Goal: Task Accomplishment & Management: Manage account settings

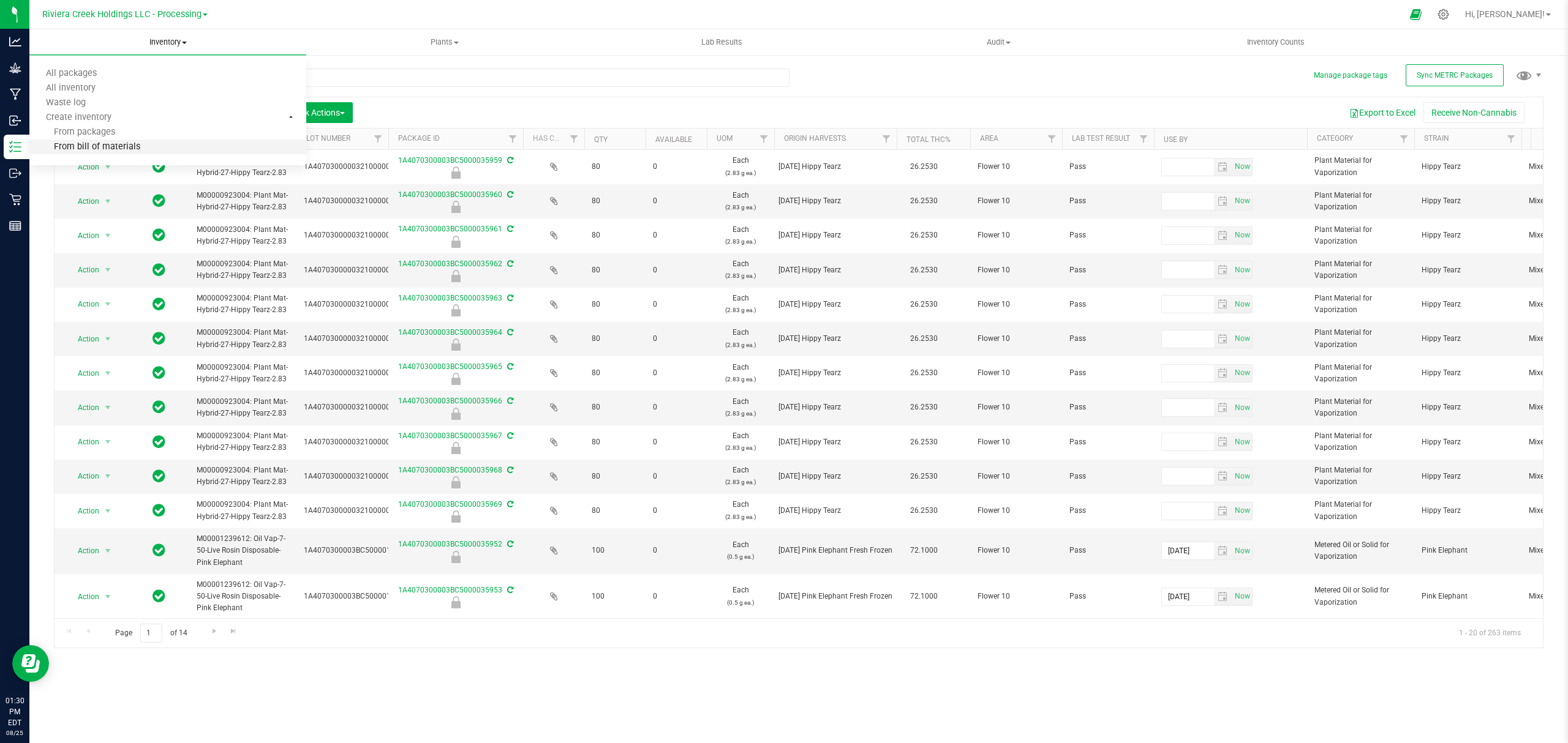
click at [114, 148] on span "From bill of materials" at bounding box center [85, 147] width 111 height 10
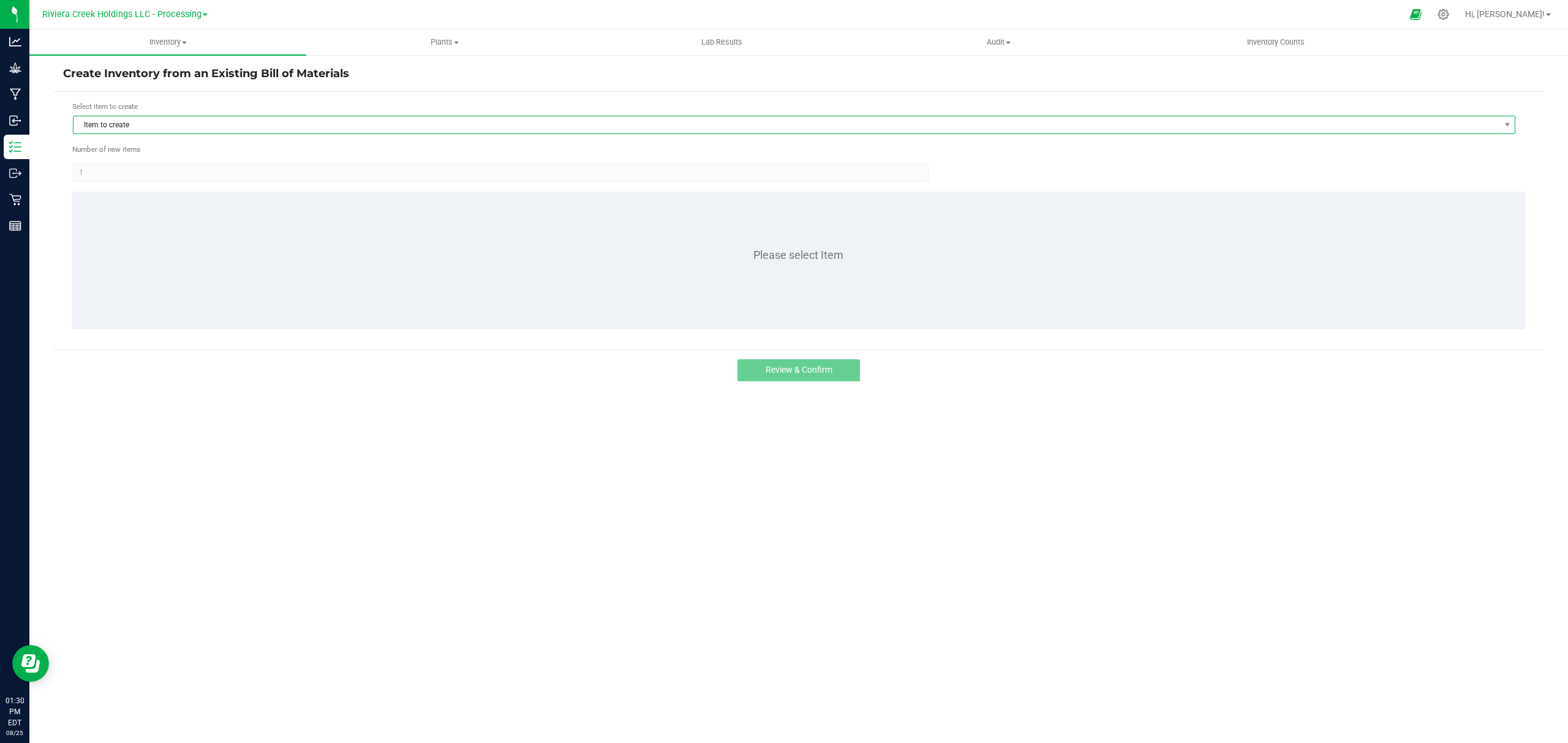
click at [311, 128] on span "Item to create" at bounding box center [786, 125] width 1426 height 17
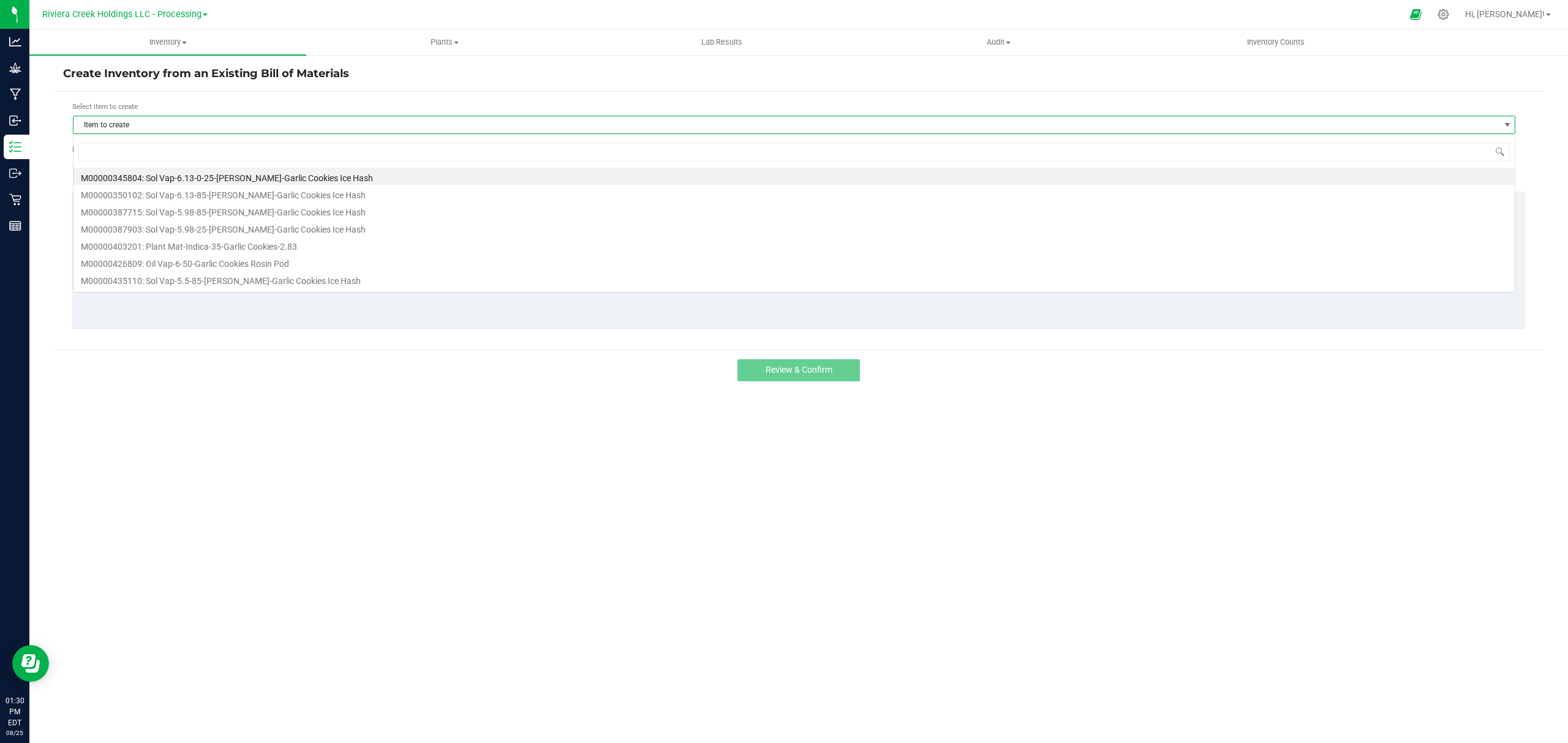
scroll to position [19, 1443]
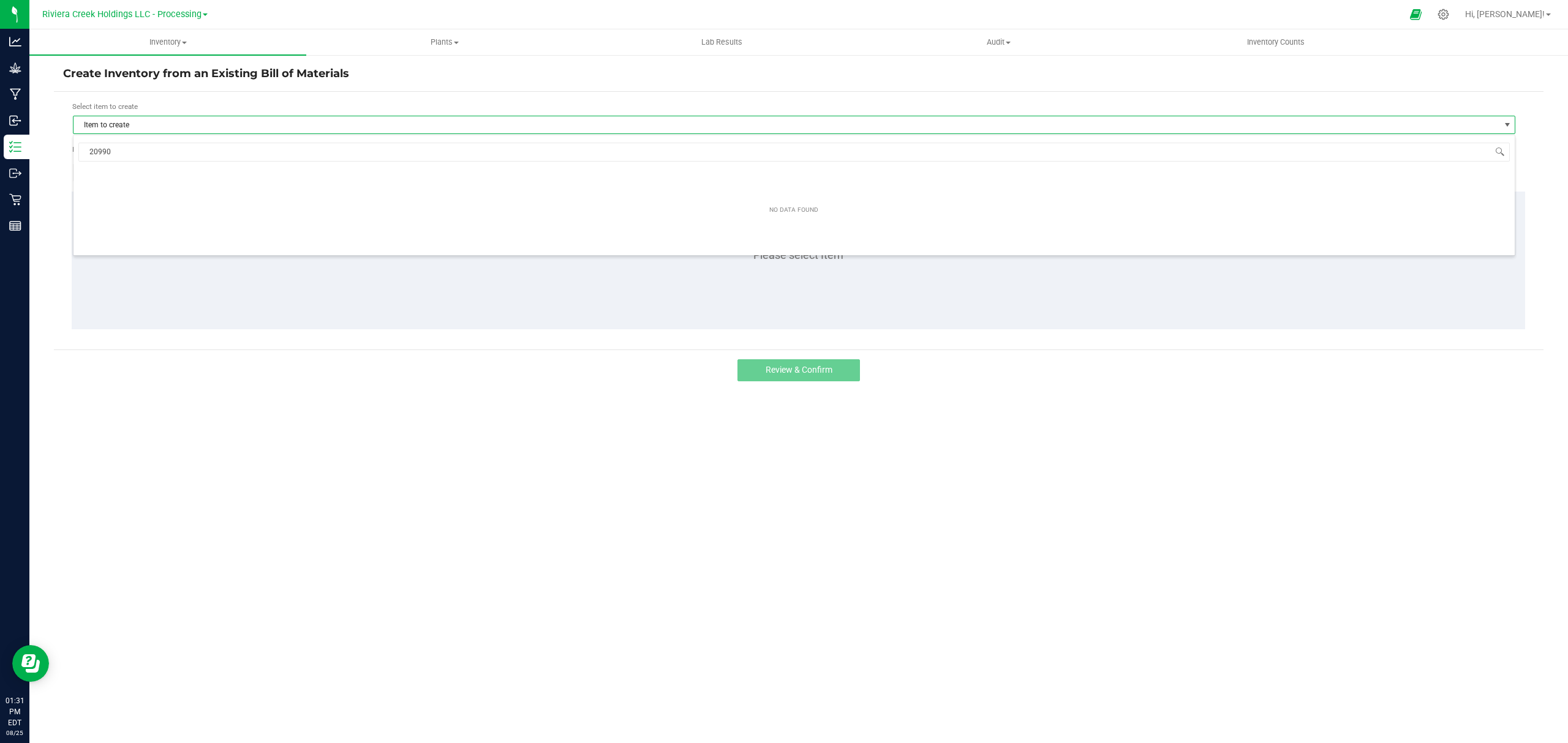
type input "209905"
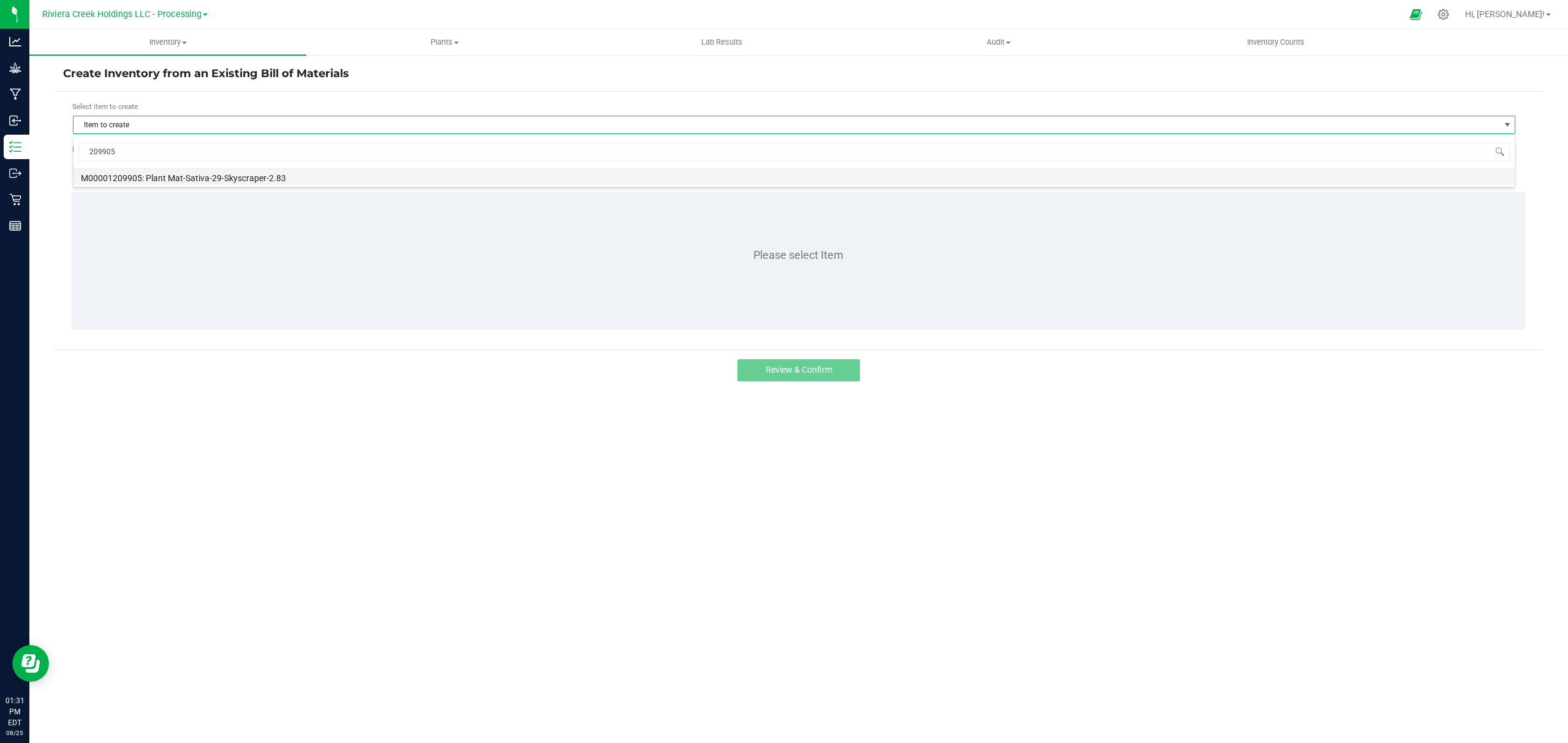
click at [255, 176] on li "M00001209905: Plant Mat-Sativa-29-Skyscraper-2.83" at bounding box center [793, 176] width 1441 height 17
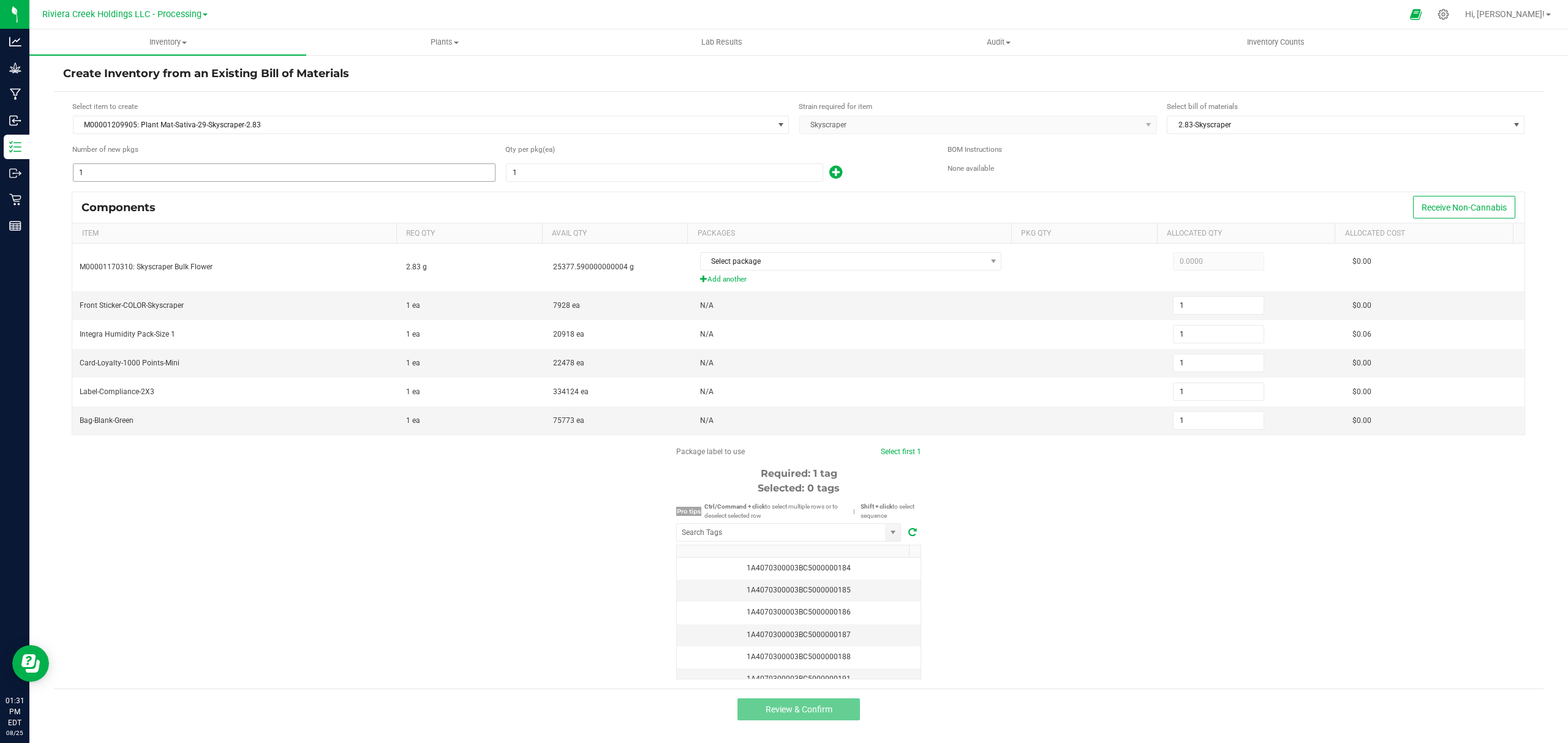
click at [212, 170] on input "1" at bounding box center [284, 172] width 422 height 17
type input "17"
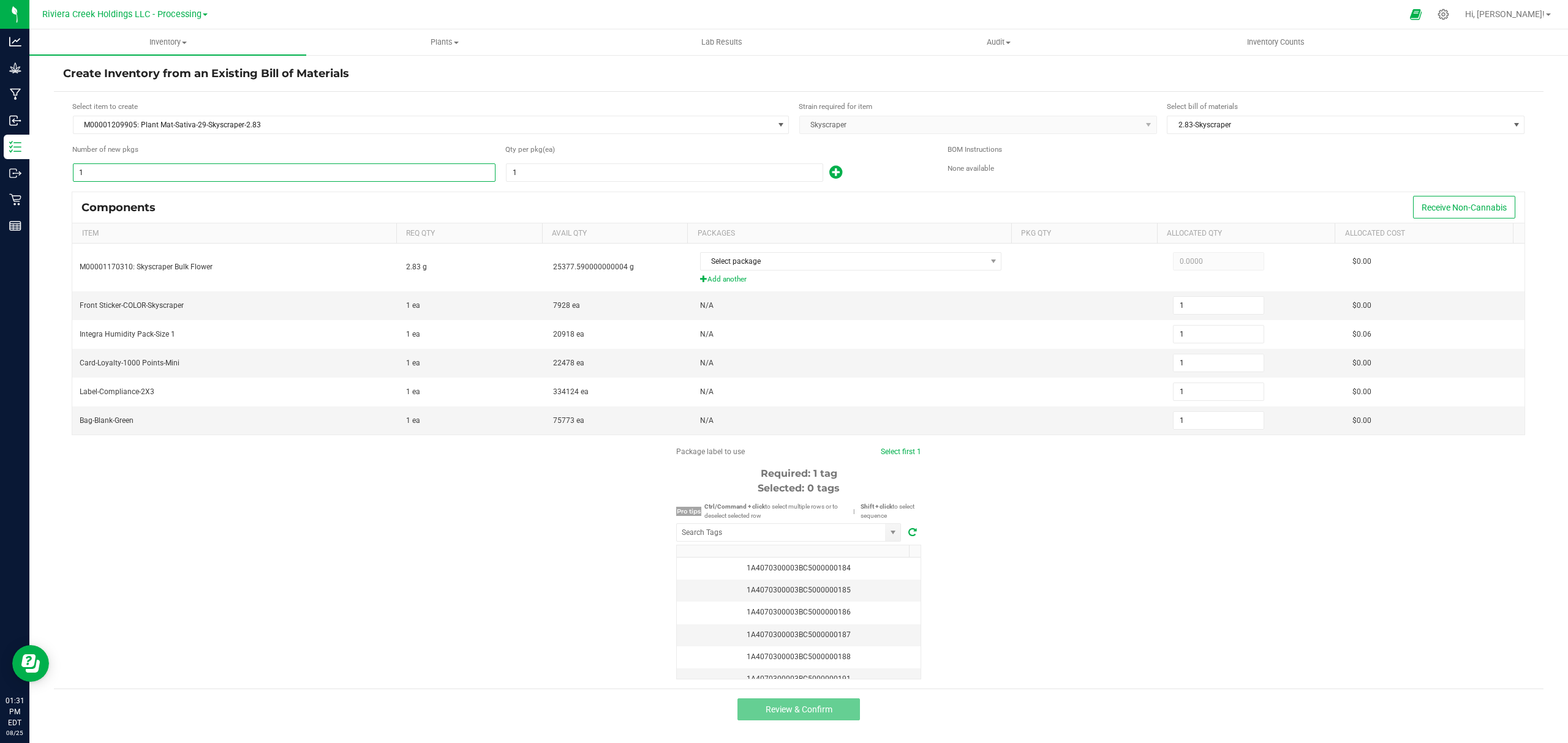
type input "17"
click at [530, 172] on input "1" at bounding box center [665, 172] width 316 height 17
type input "8"
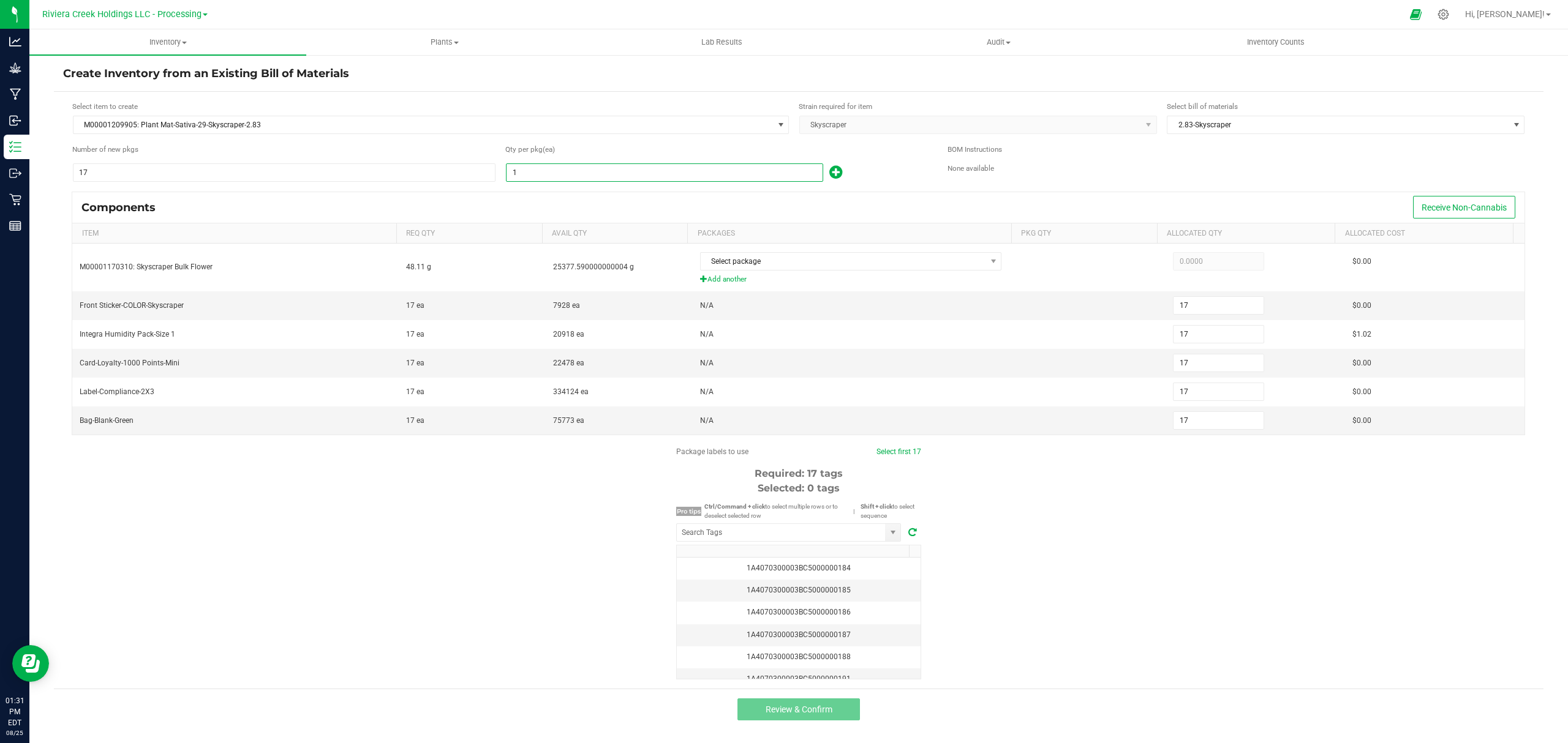
type input "136"
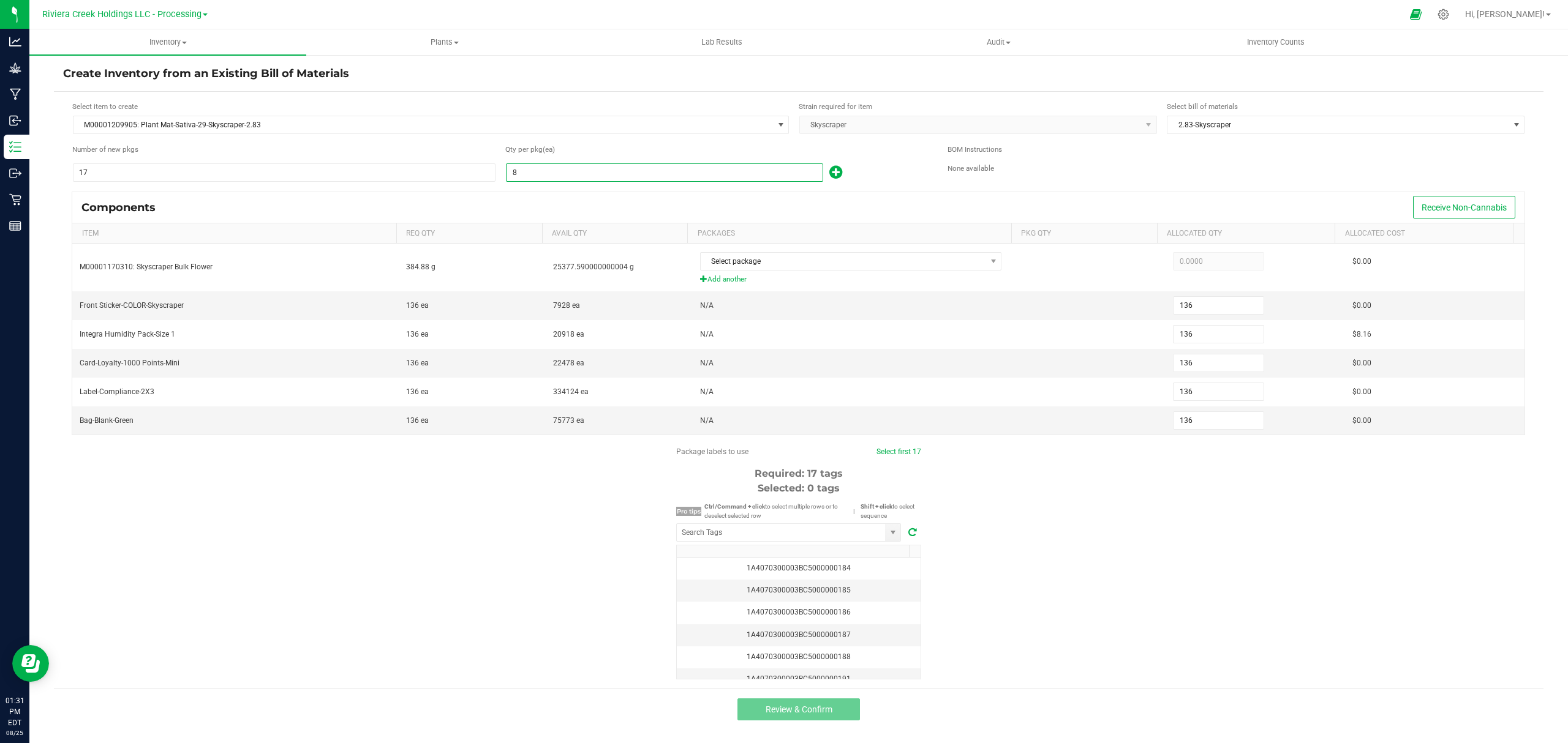
type input "80"
type input "1,360"
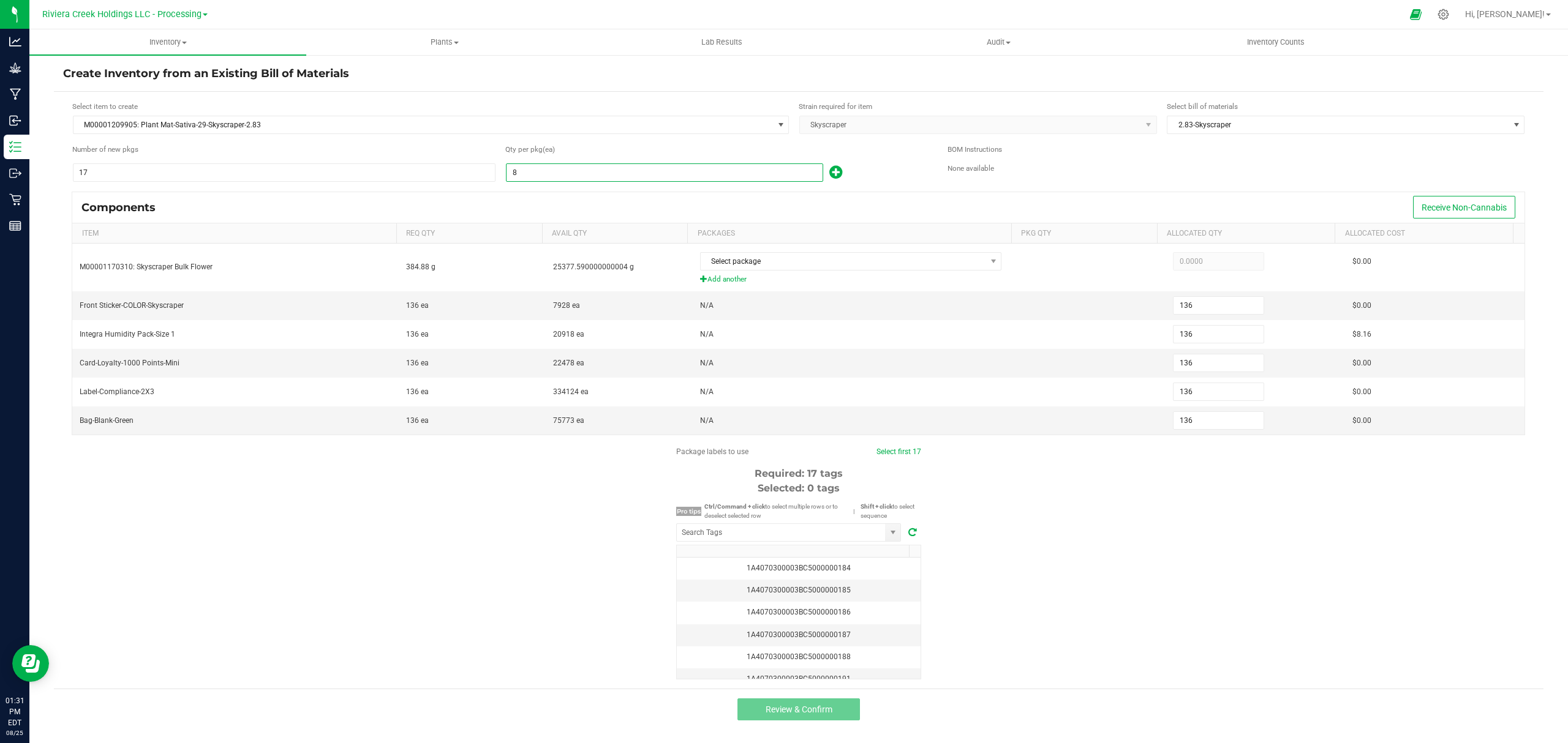
type input "1,360"
type input "80"
click at [842, 172] on icon at bounding box center [836, 172] width 12 height 16
type input "1,361"
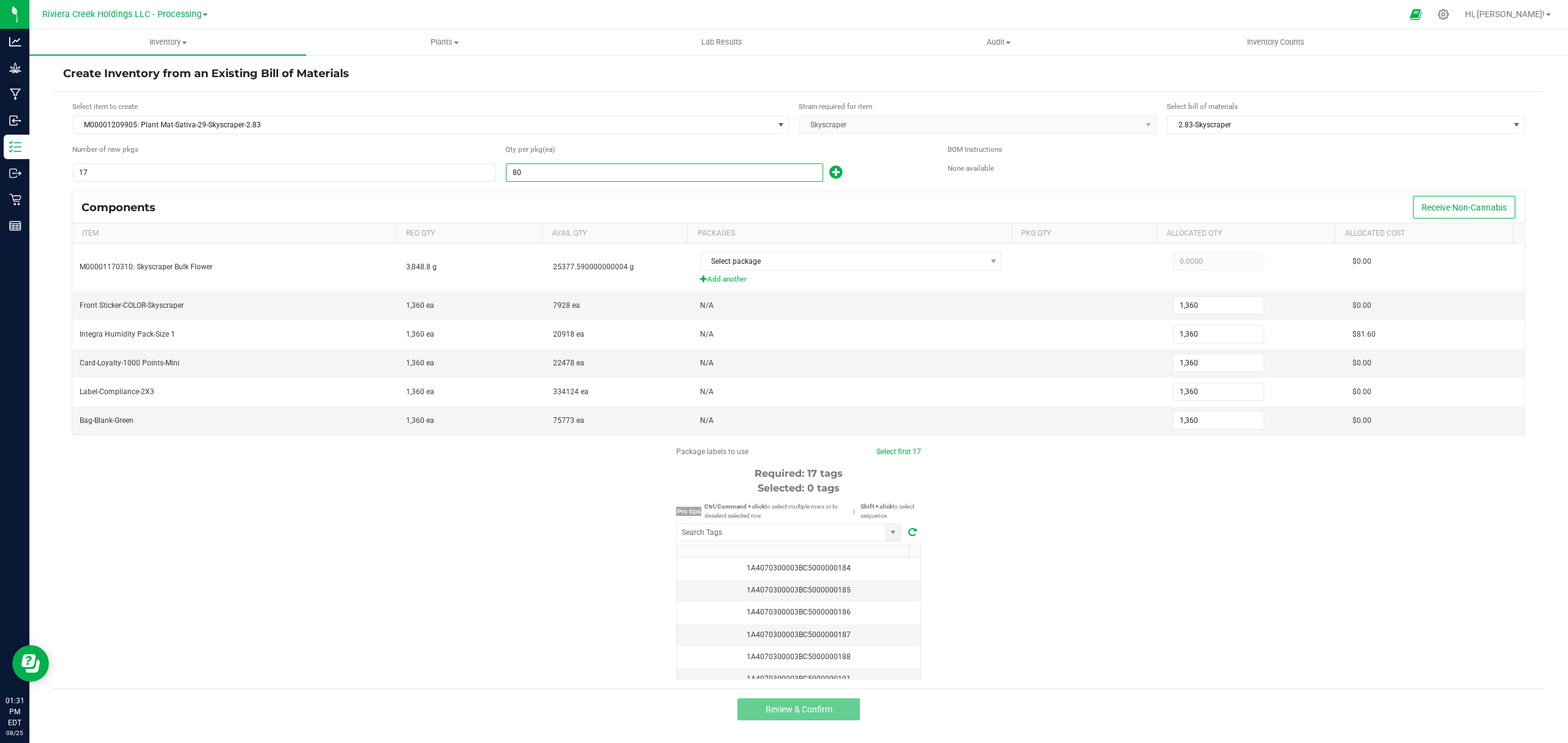
type input "1,361"
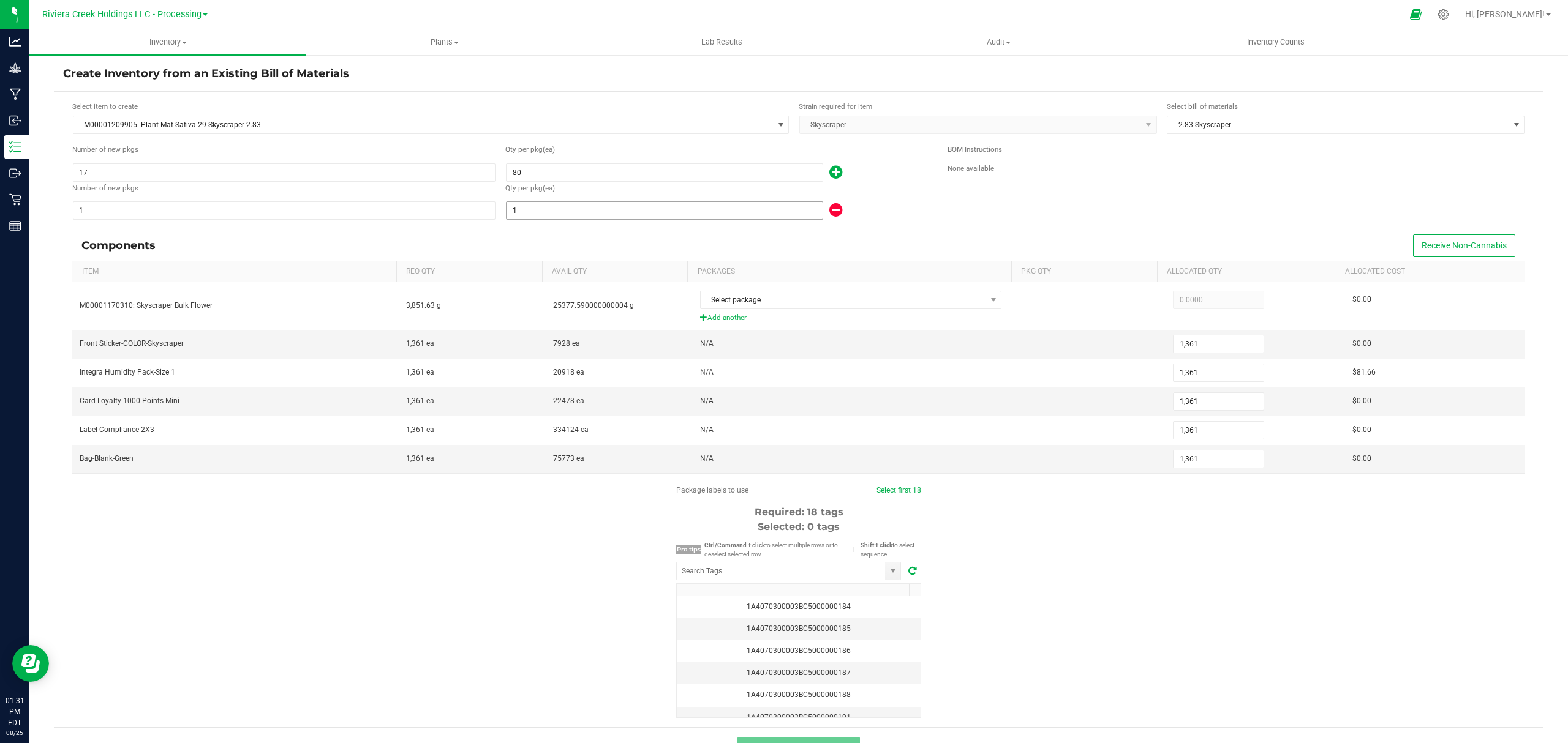
click at [669, 206] on input "1" at bounding box center [665, 211] width 316 height 17
type input "1,366"
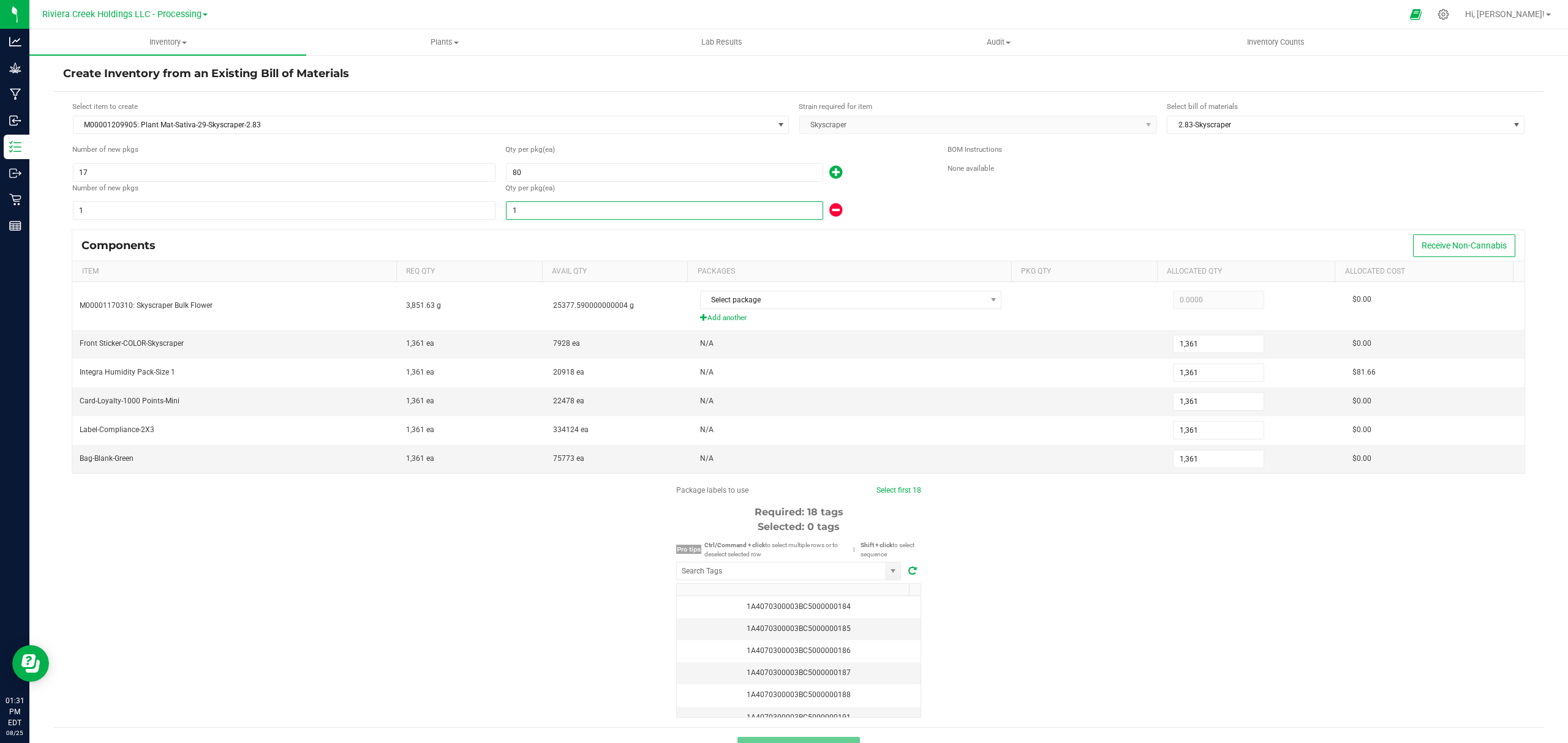
type input "1,366"
type input "6"
type input "1,420"
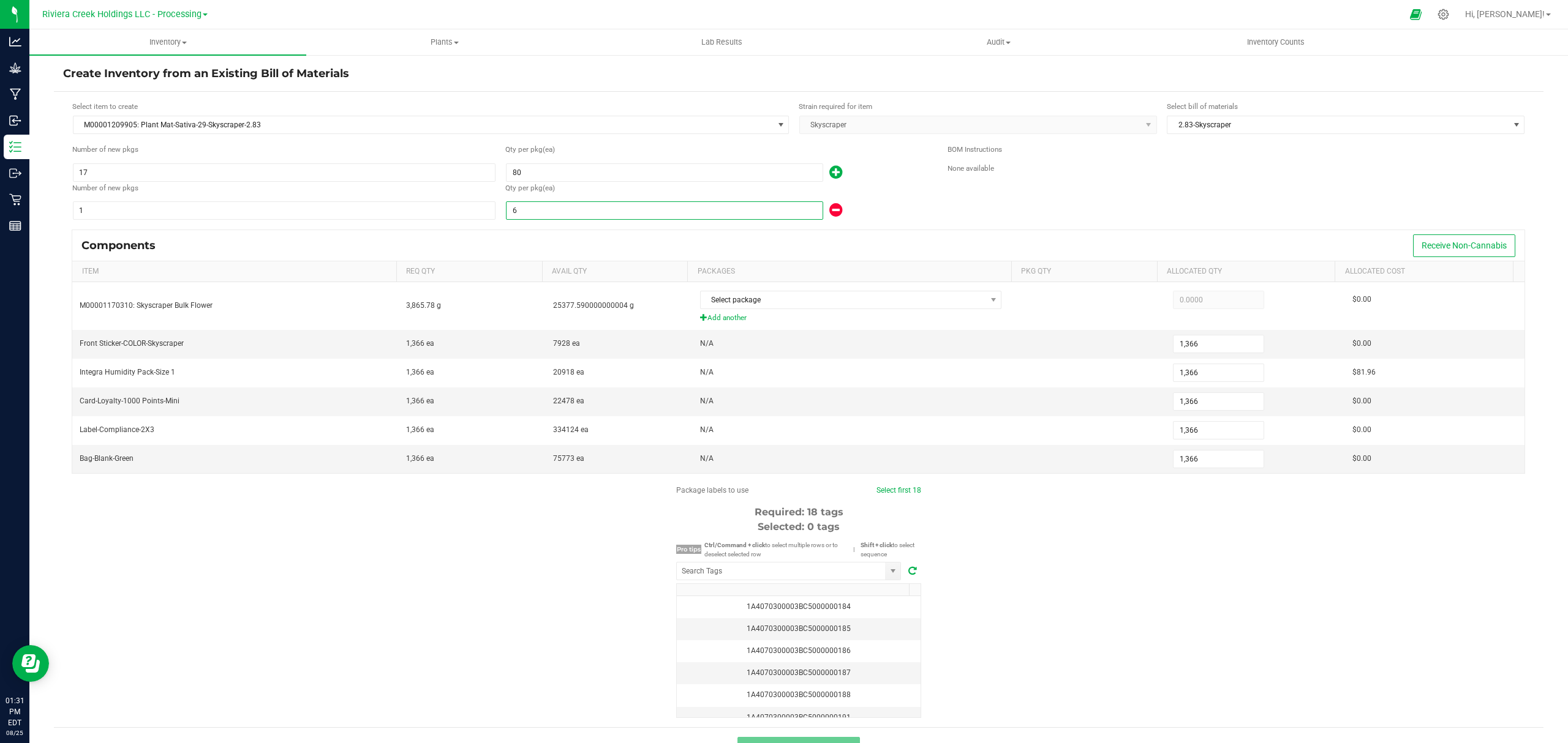
type input "1,420"
type input "60"
click at [914, 206] on div "60" at bounding box center [717, 210] width 424 height 20
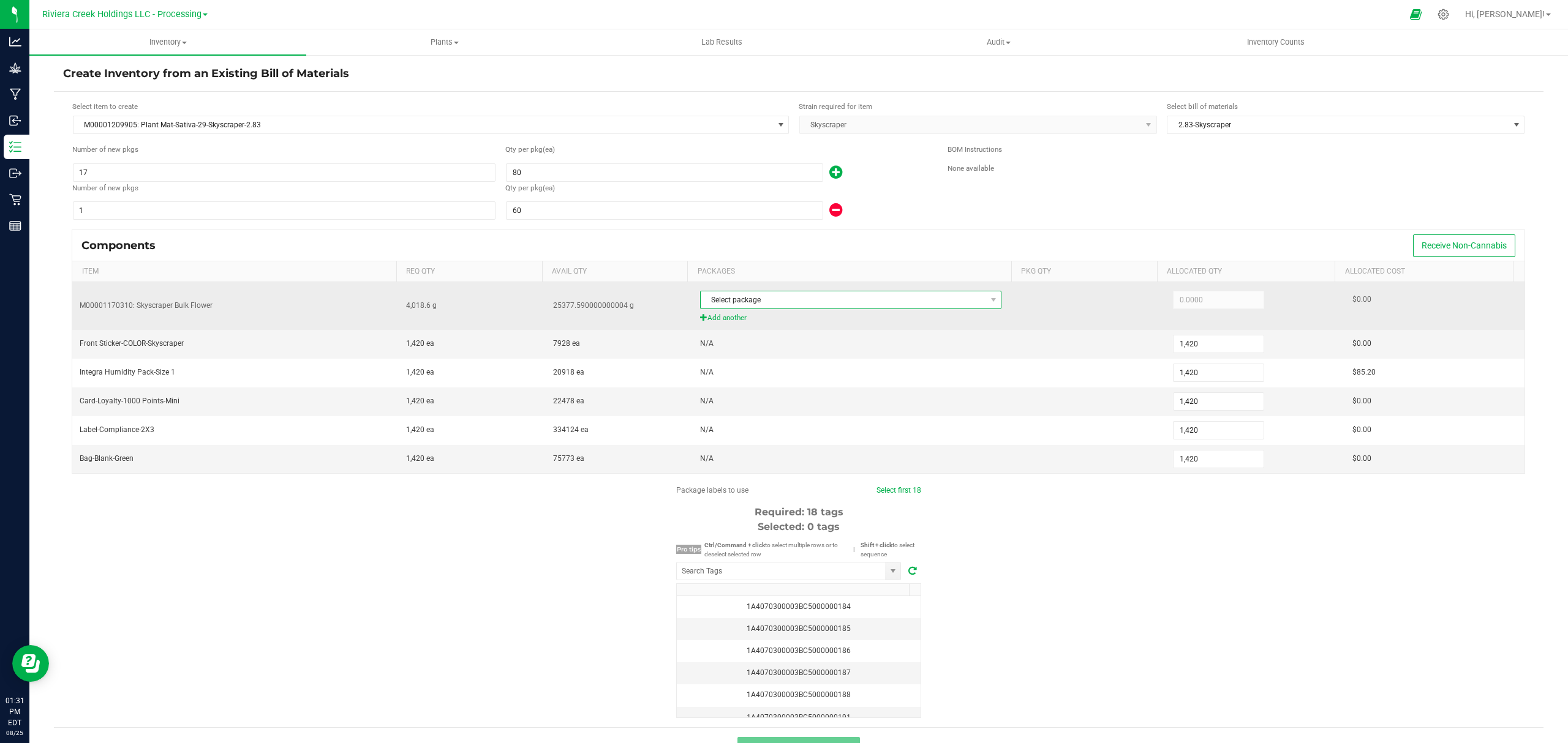
click at [870, 302] on span "Select package" at bounding box center [843, 300] width 285 height 17
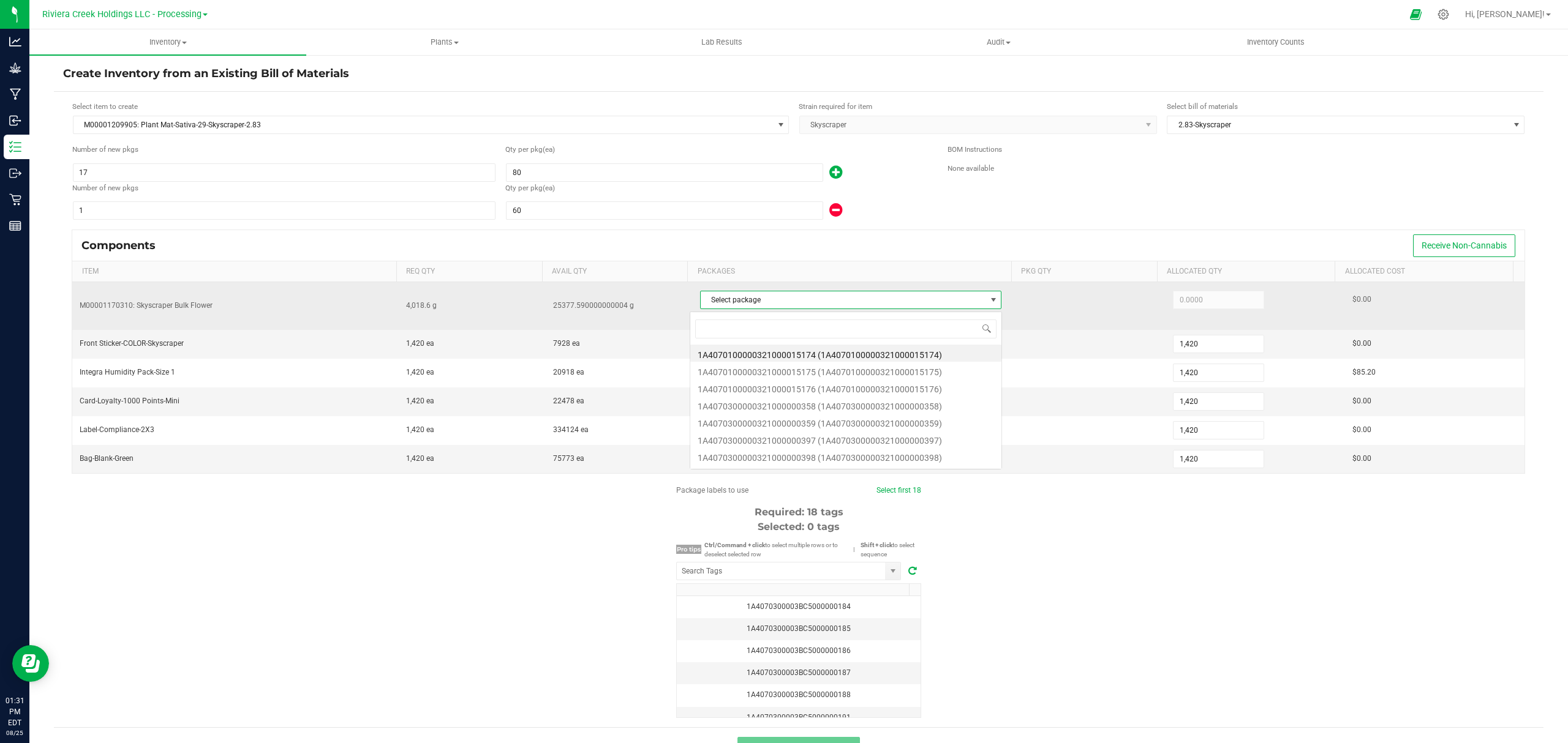
scroll to position [19, 295]
type input "883"
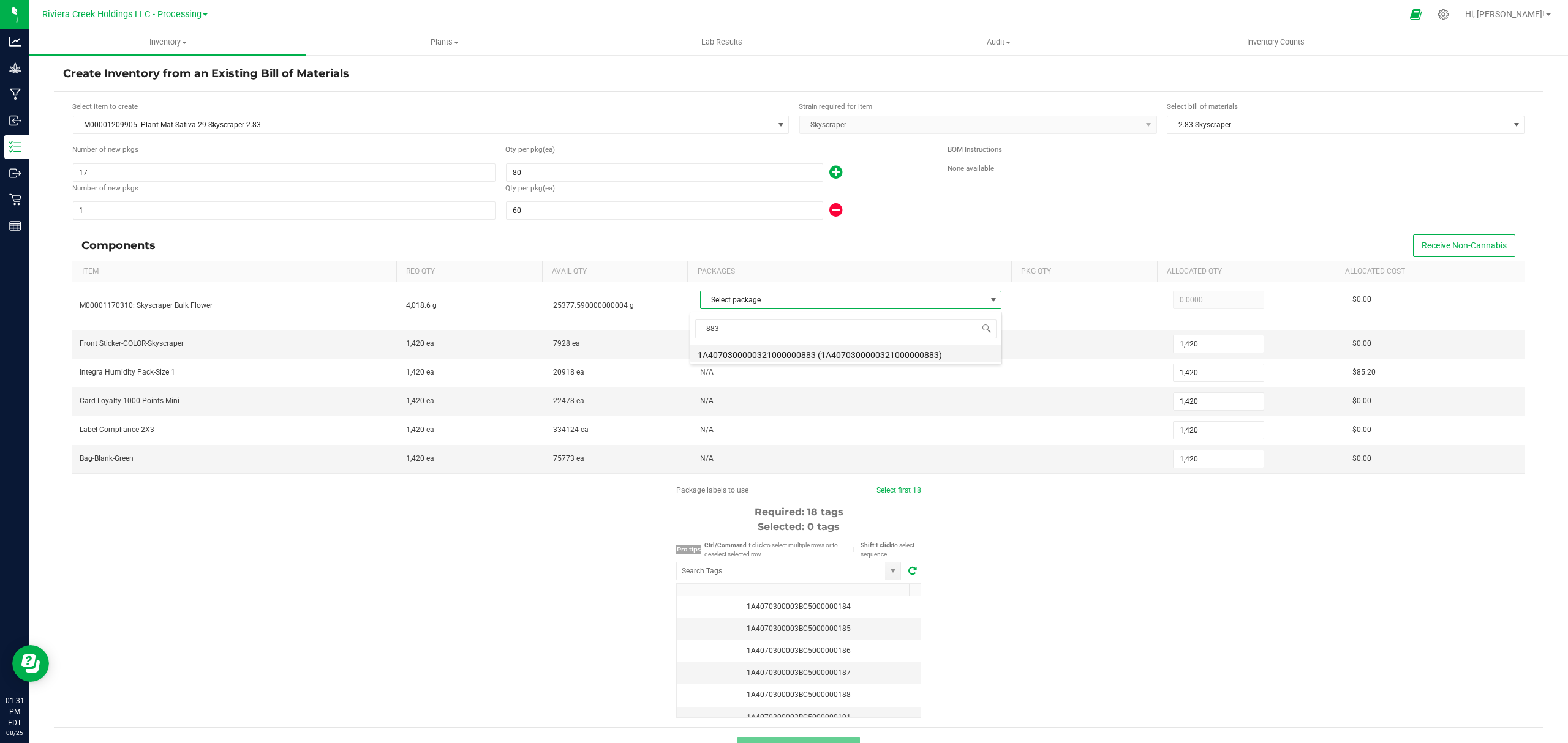
click at [890, 354] on li "1A4070300000321000000883 (1A4070300000321000000883)" at bounding box center [846, 354] width 311 height 17
type input "4,018.6000"
click at [982, 552] on div "Package labels to use Select first 18 Required: 18 tags Selected: 0 tags Pro ti…" at bounding box center [798, 601] width 1489 height 233
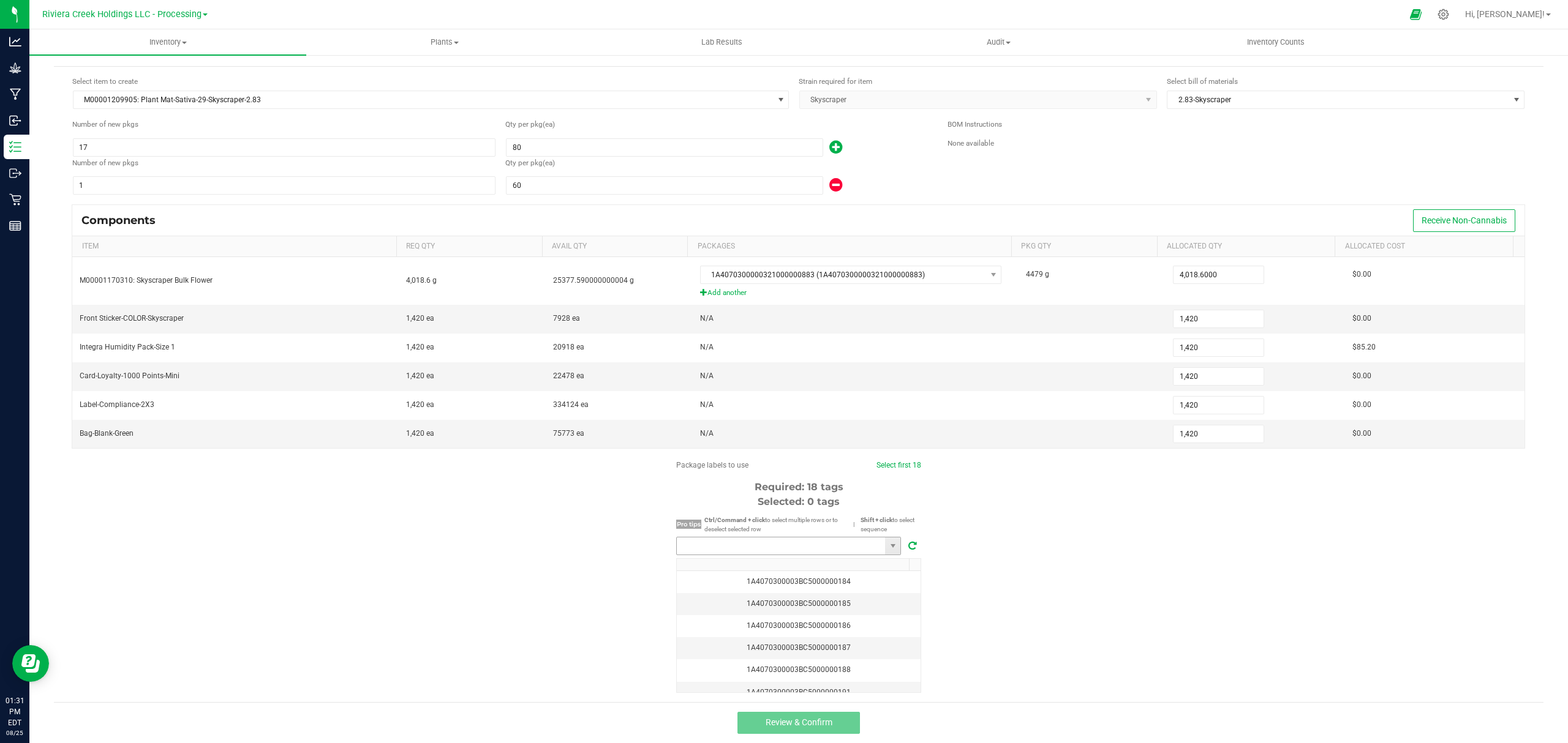
click at [779, 546] on input "NO DATA FOUND" at bounding box center [781, 546] width 208 height 17
click at [738, 568] on li "1A4070300003BC5000035983" at bounding box center [782, 568] width 223 height 21
type input "1A4070300003BC5000035983"
click at [893, 465] on link "Select first 18" at bounding box center [897, 465] width 45 height 9
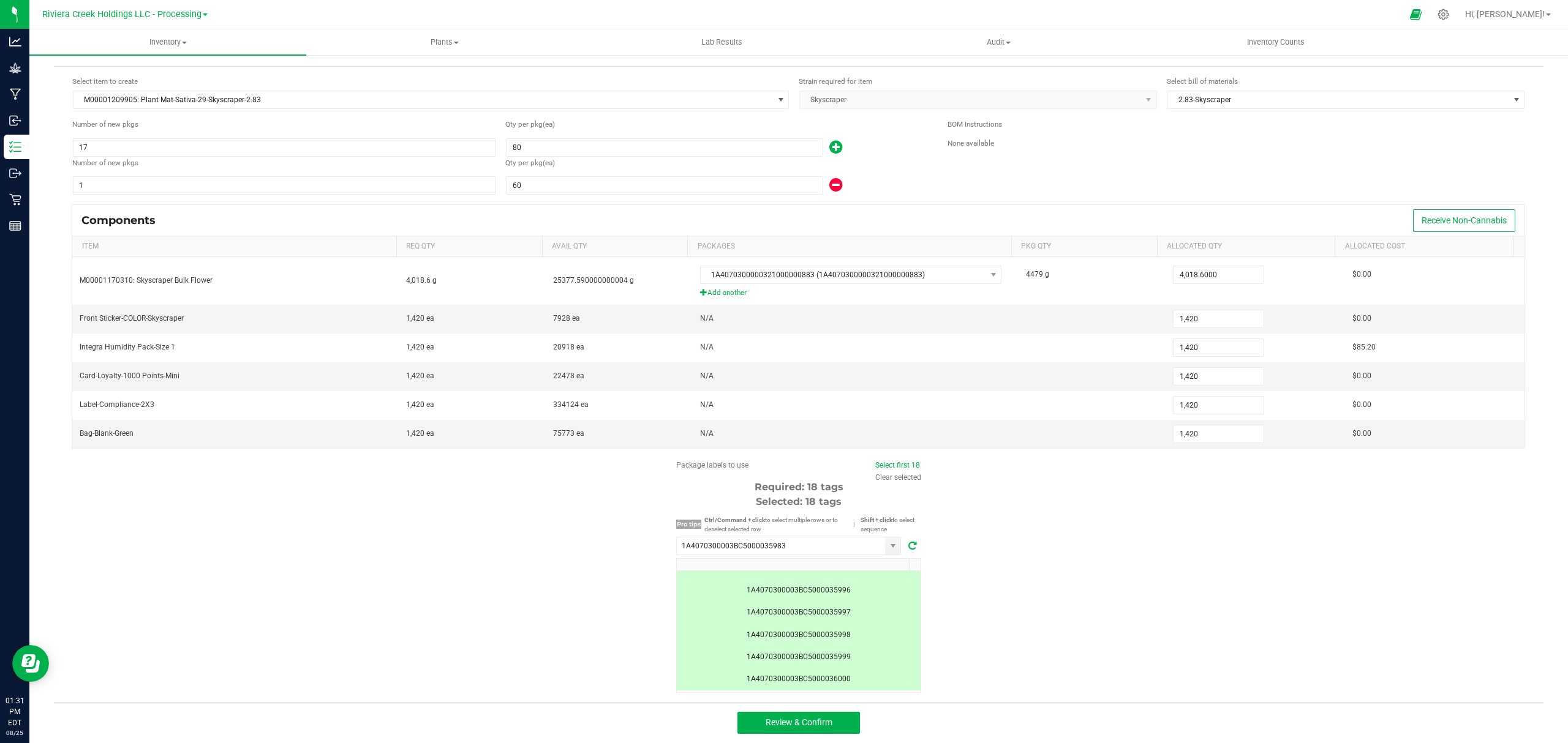
scroll to position [315, 0]
click at [821, 719] on span "Review & Confirm" at bounding box center [798, 722] width 66 height 10
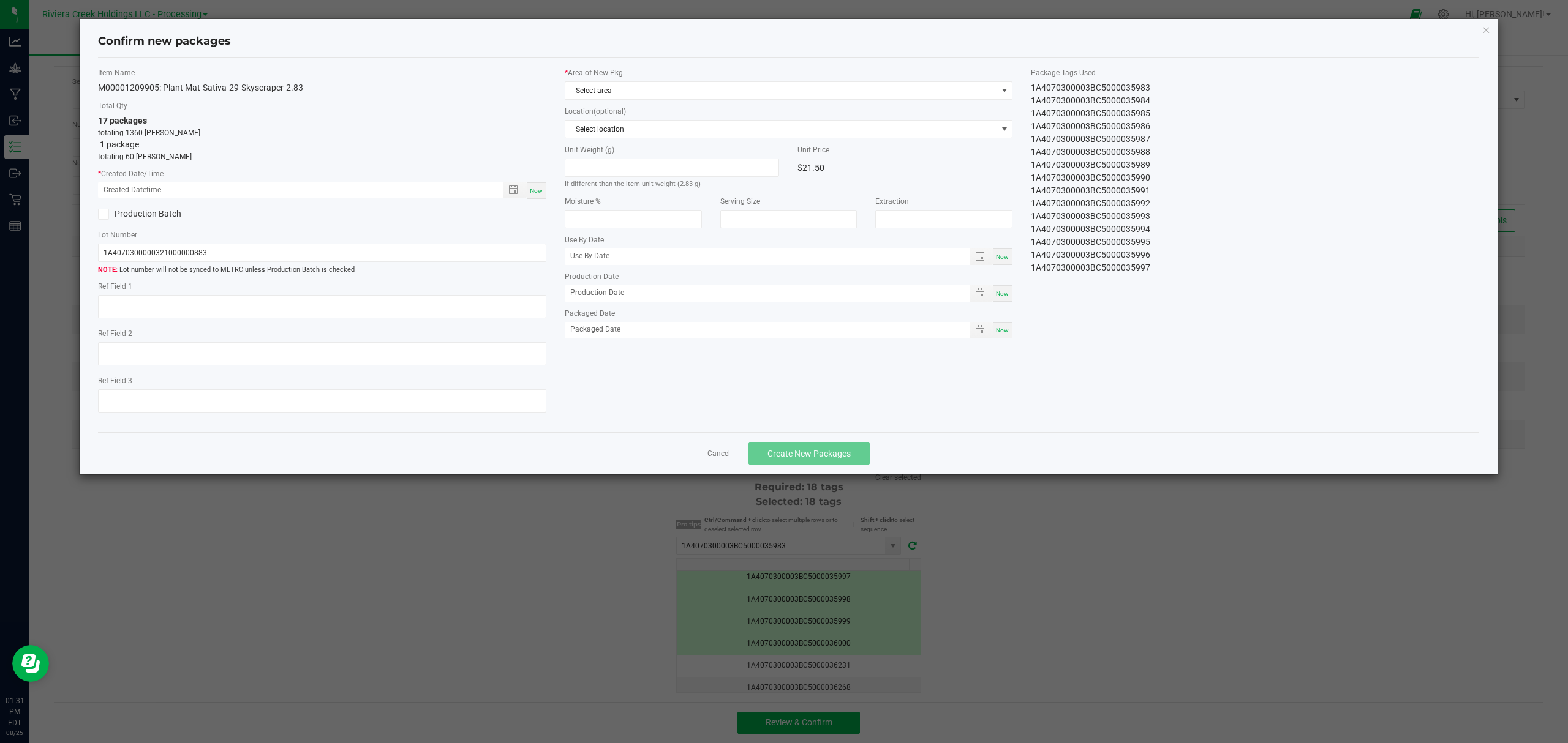
click at [533, 184] on div "Now" at bounding box center [536, 190] width 20 height 16
type input "[DATE] 01:31 PM"
click at [630, 104] on div "* Area of New Pkg Select area Location (optional) Select location Unit Weight (…" at bounding box center [789, 205] width 467 height 277
click at [640, 94] on span "Select area" at bounding box center [781, 91] width 432 height 17
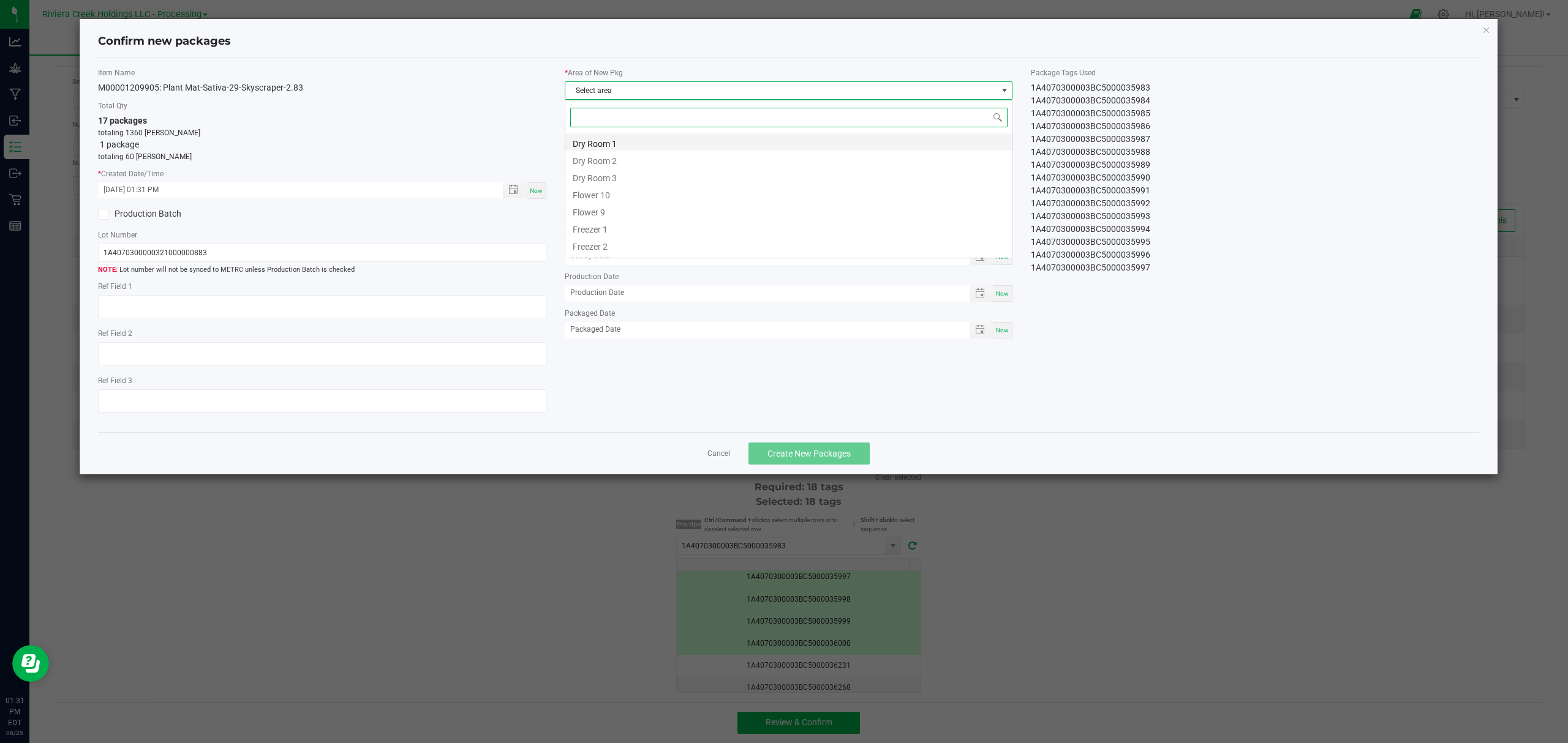
scroll to position [19, 447]
click at [614, 199] on li "Flower 10" at bounding box center [789, 194] width 447 height 17
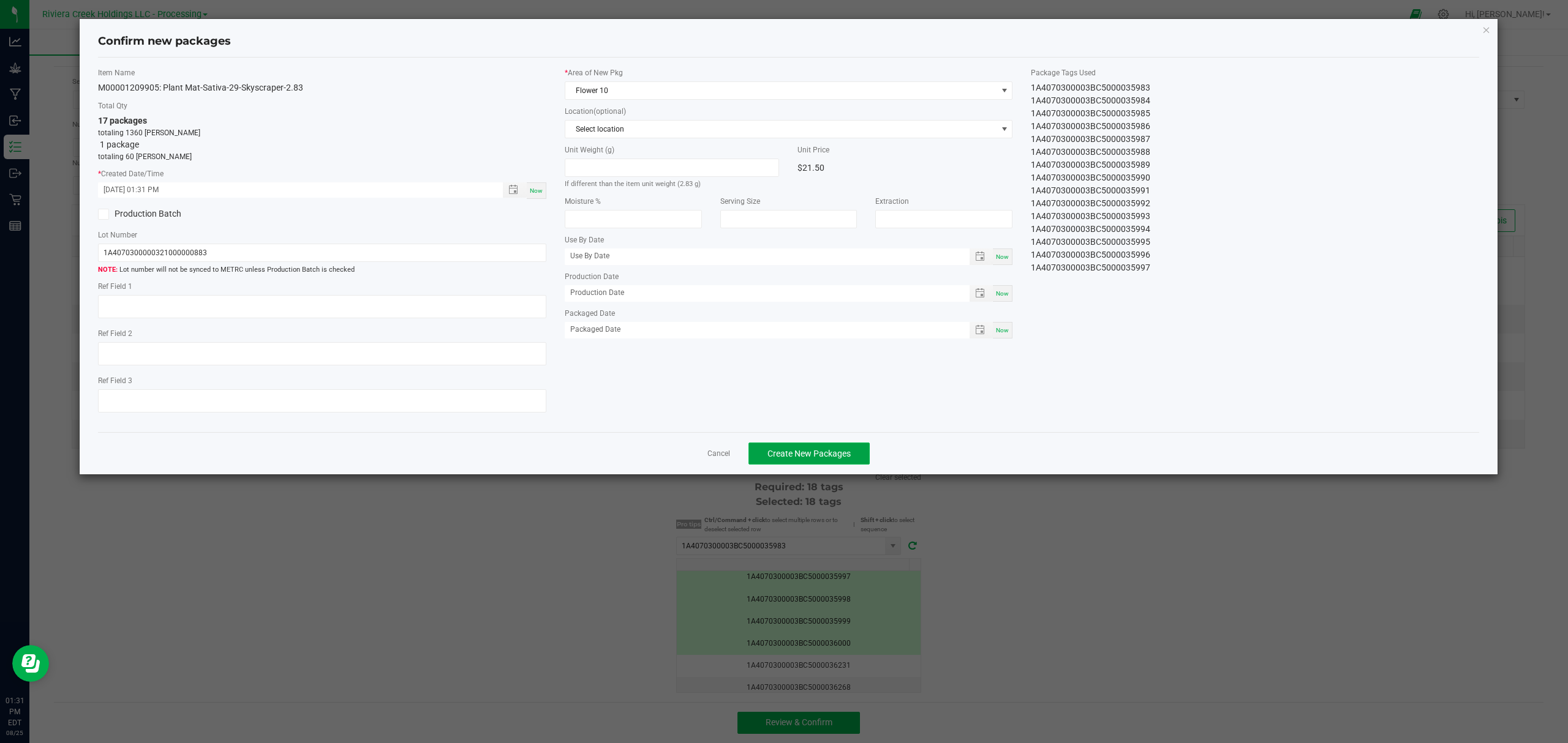
click at [795, 453] on span "Create New Packages" at bounding box center [809, 453] width 84 height 10
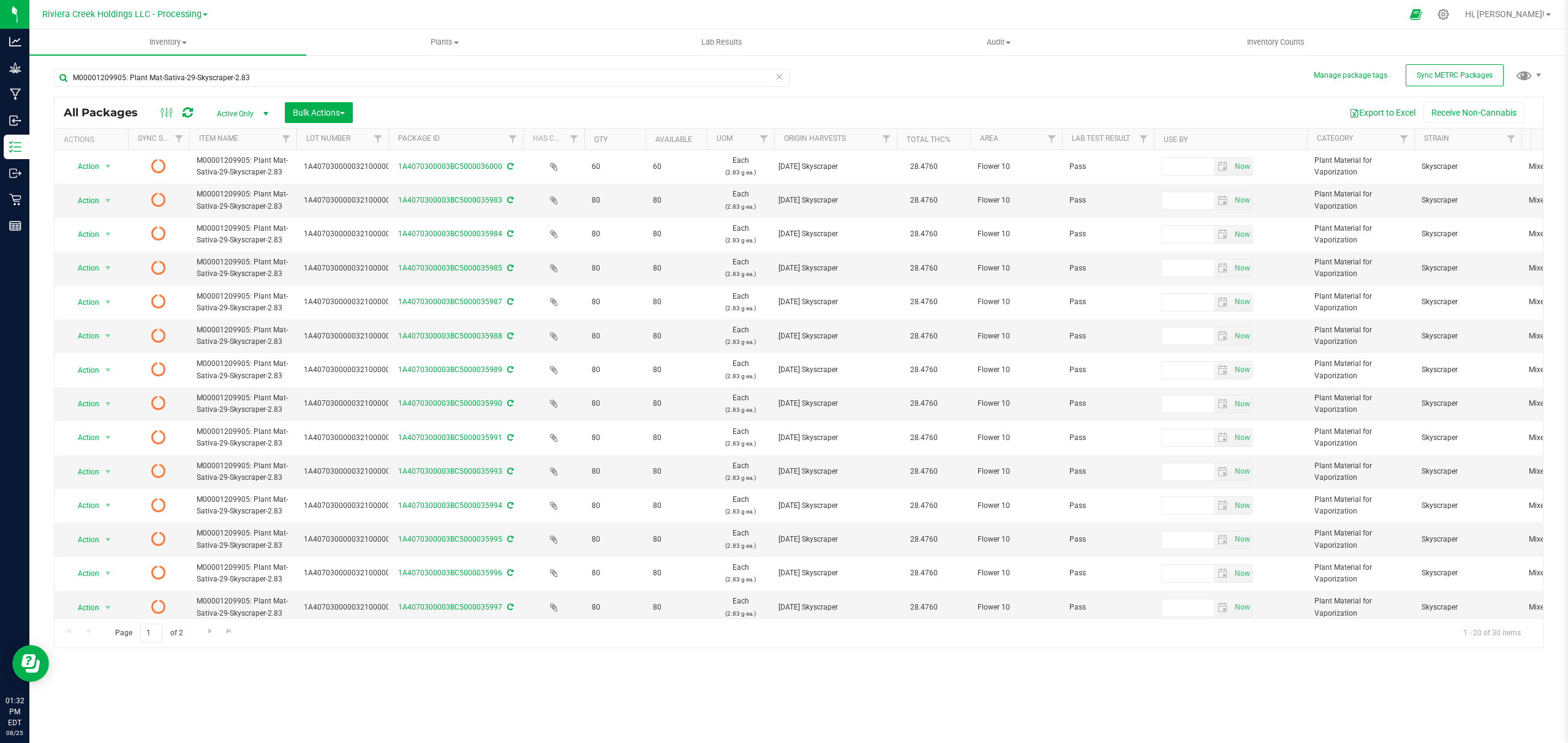
click at [187, 111] on icon at bounding box center [187, 112] width 10 height 12
click at [189, 112] on icon at bounding box center [187, 112] width 10 height 12
click at [189, 110] on icon at bounding box center [187, 112] width 10 height 12
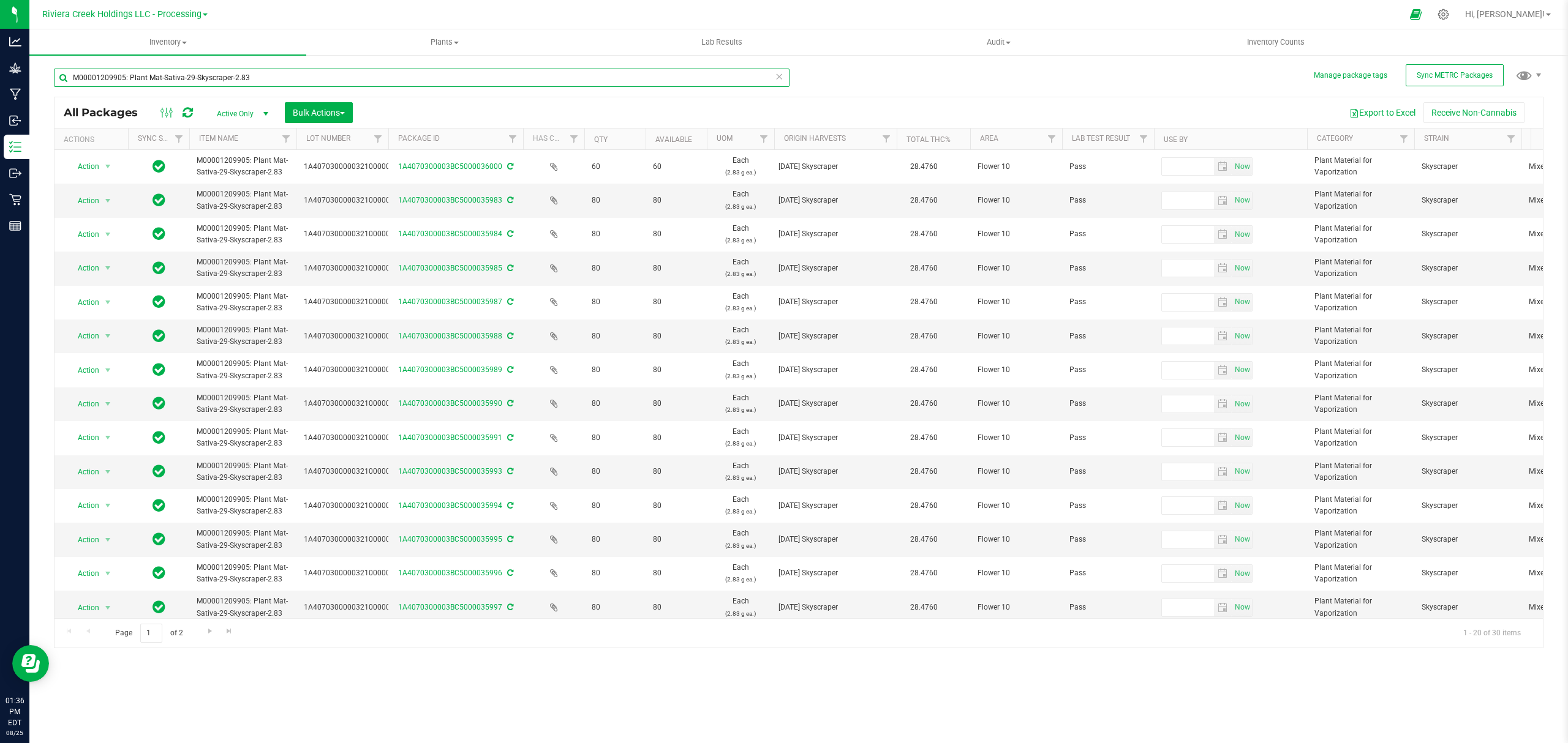
click at [287, 81] on input "M00001209905: Plant Mat-Sativa-29-Skyscraper-2.83" at bounding box center [422, 78] width 736 height 19
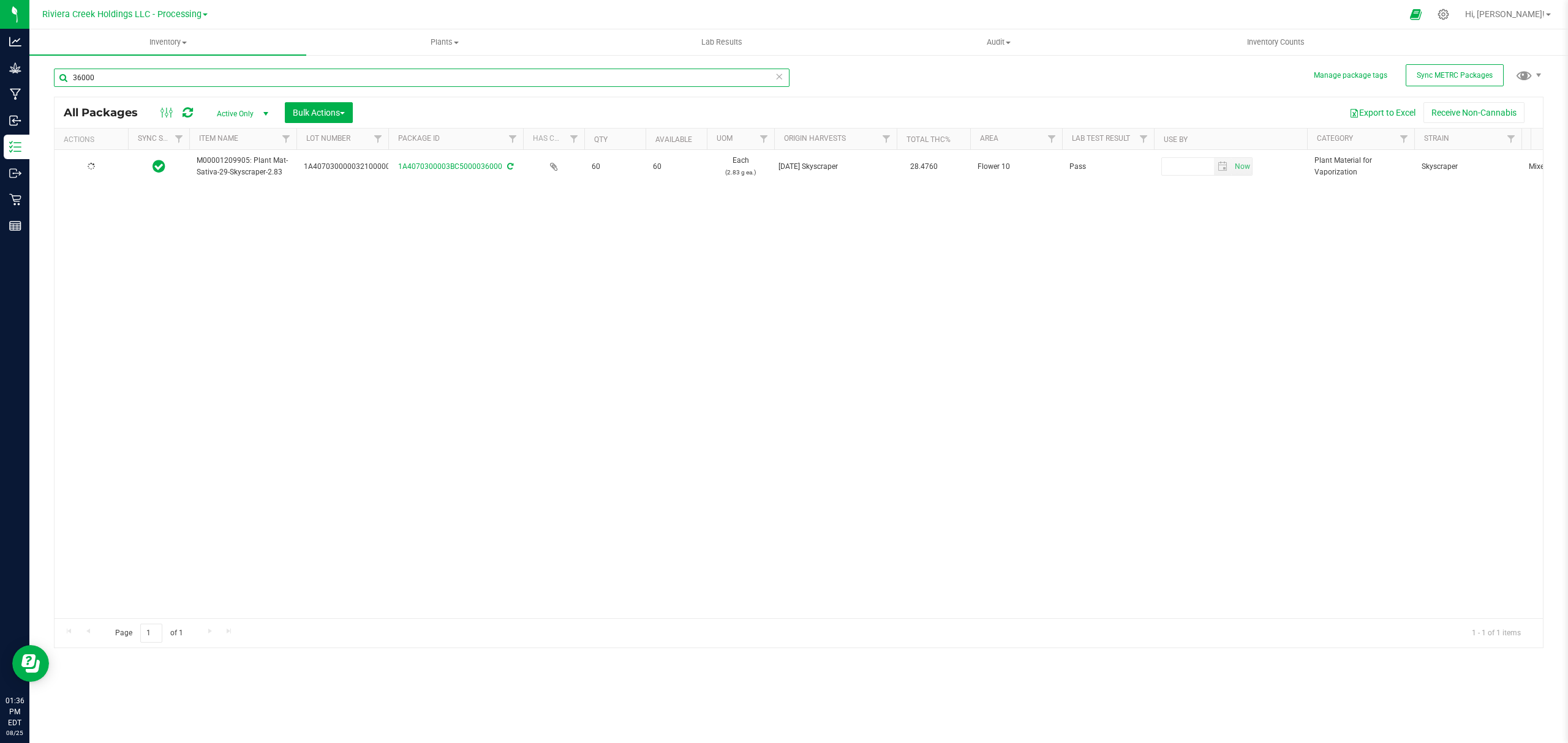
type input "36000"
click at [91, 172] on span "Action" at bounding box center [83, 166] width 33 height 17
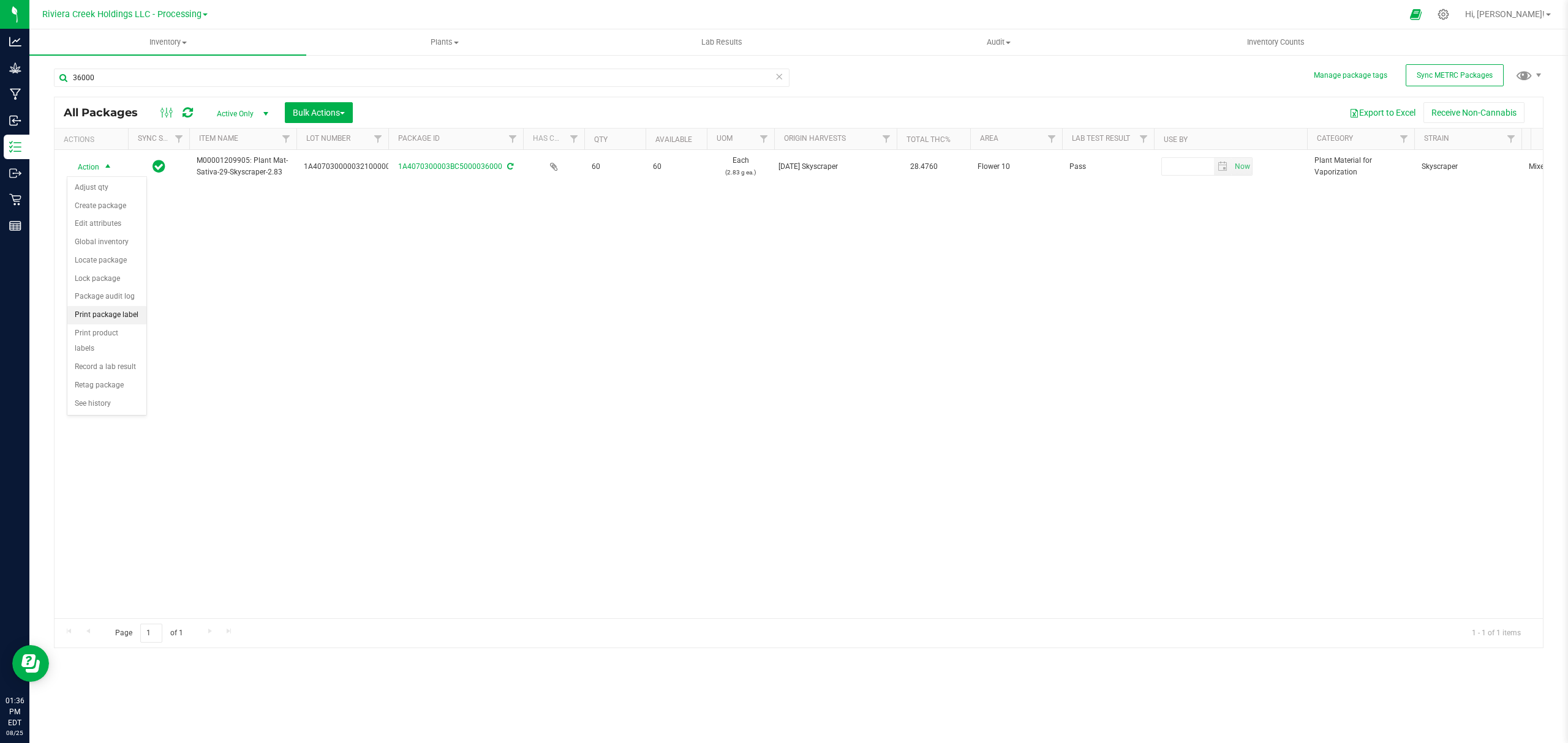
click at [90, 322] on li "Print package label" at bounding box center [106, 315] width 79 height 19
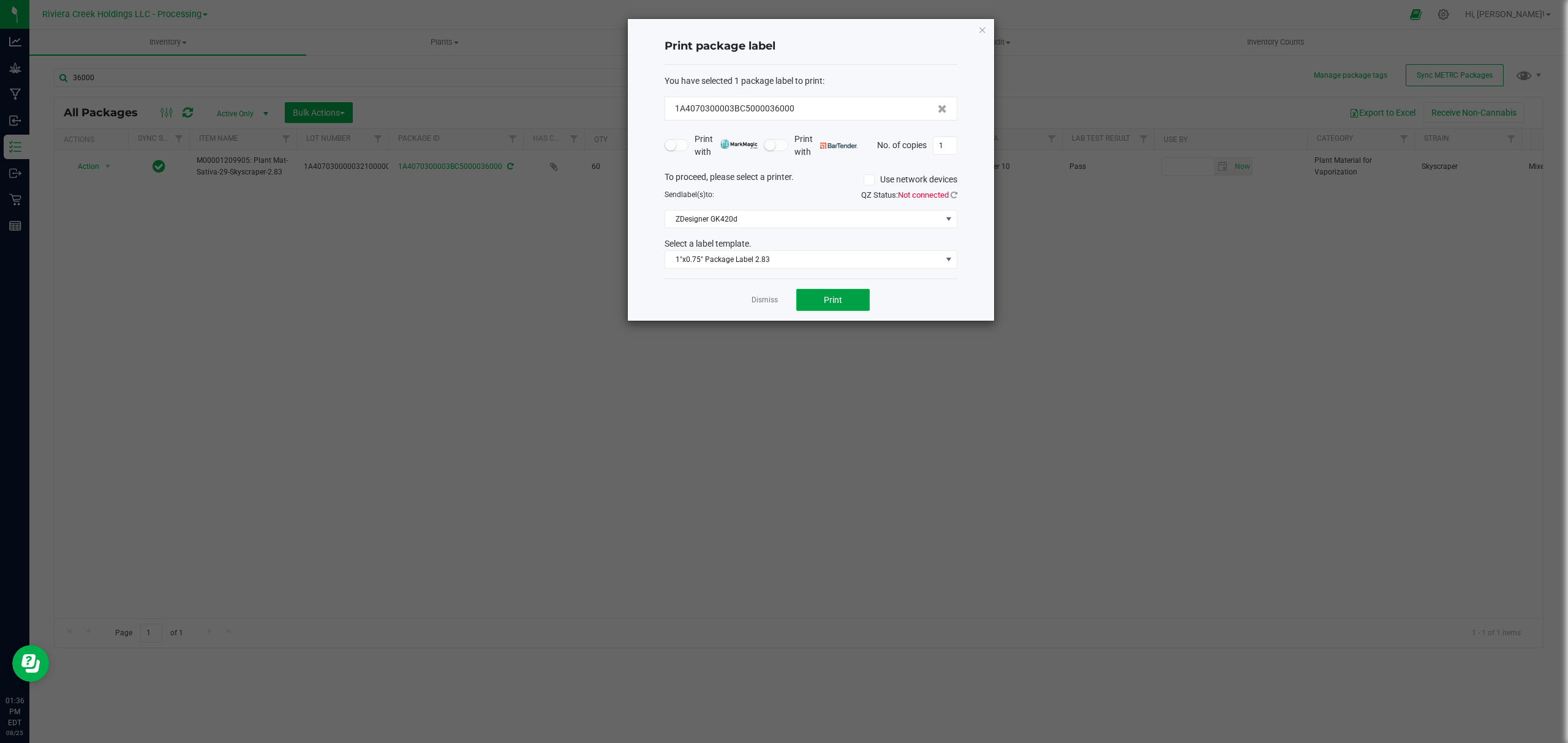
click at [824, 304] on span "Print" at bounding box center [833, 300] width 19 height 10
click at [978, 28] on icon "button" at bounding box center [982, 29] width 9 height 15
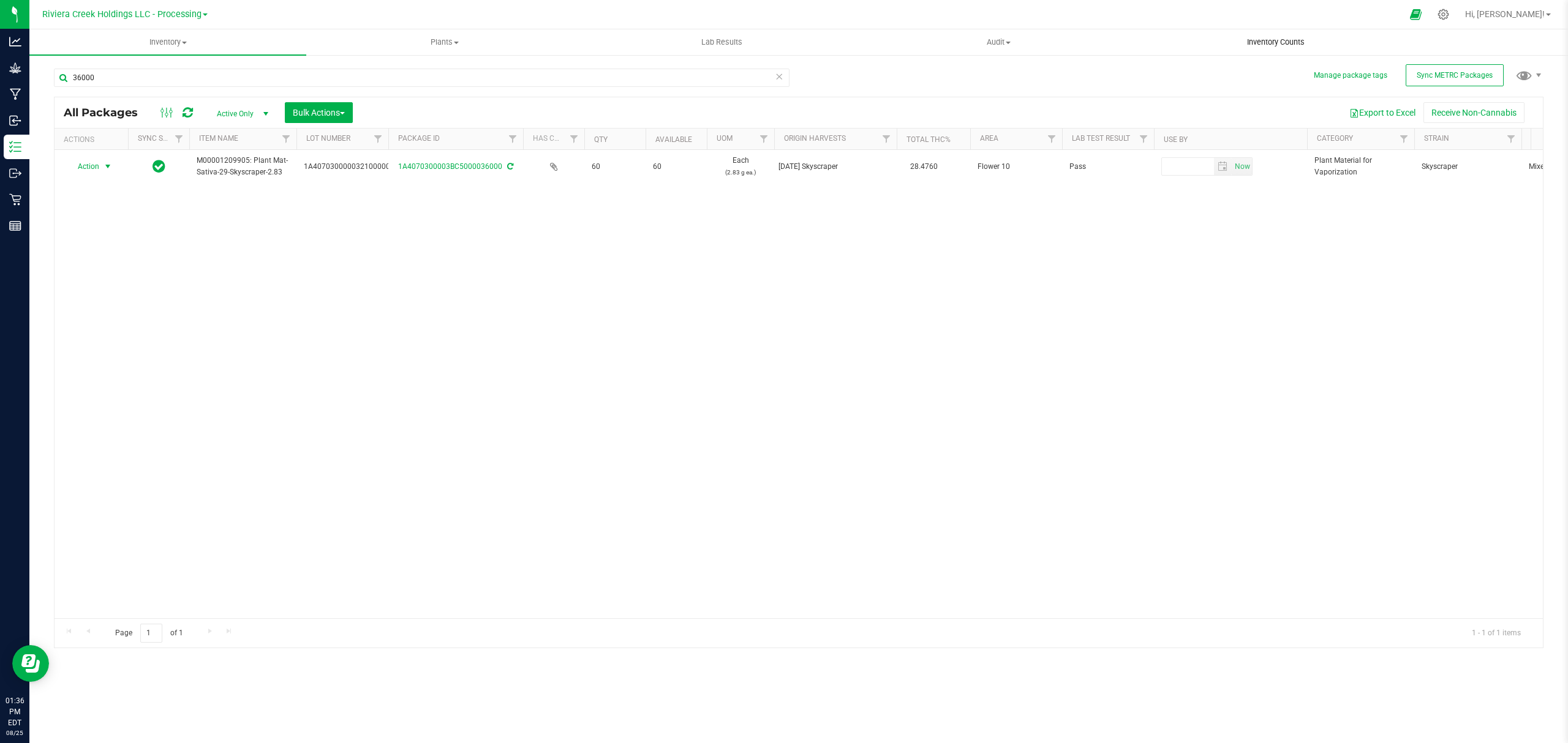
click at [1285, 40] on span "Inventory Counts" at bounding box center [1276, 42] width 91 height 11
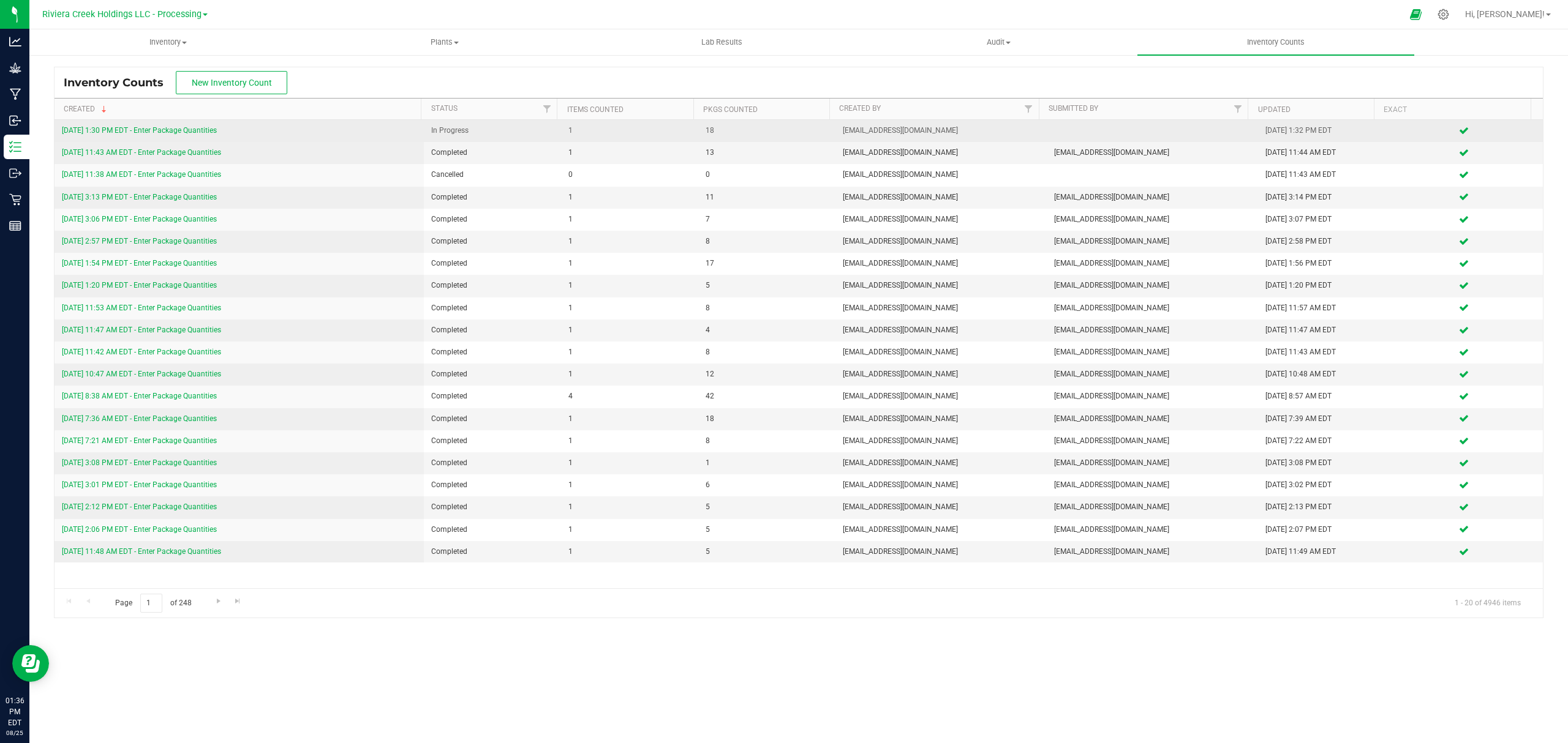
click at [184, 128] on link "[DATE] 1:30 PM EDT - Enter Package Quantities" at bounding box center [139, 130] width 155 height 9
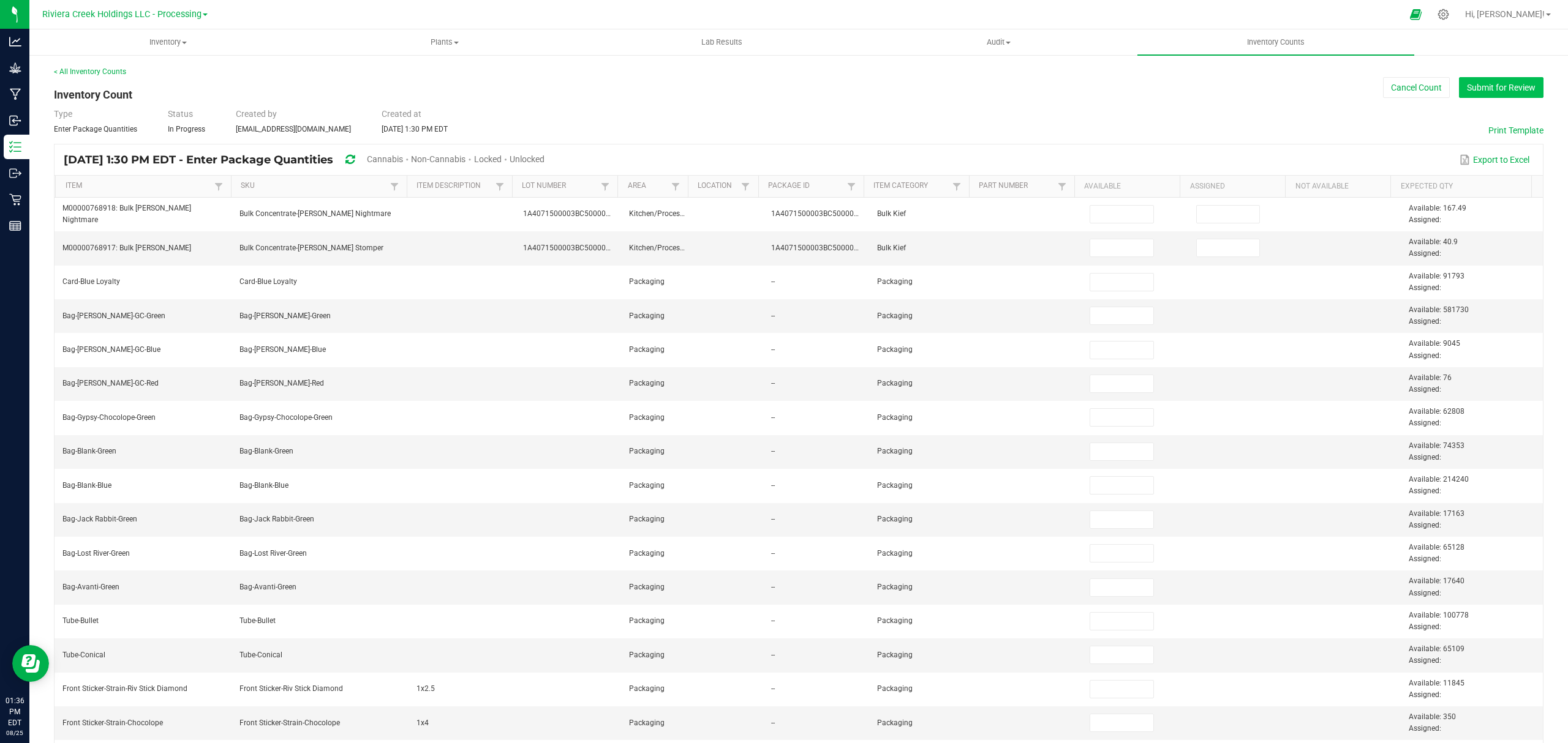
click at [1477, 84] on button "Submit for Review" at bounding box center [1501, 87] width 84 height 21
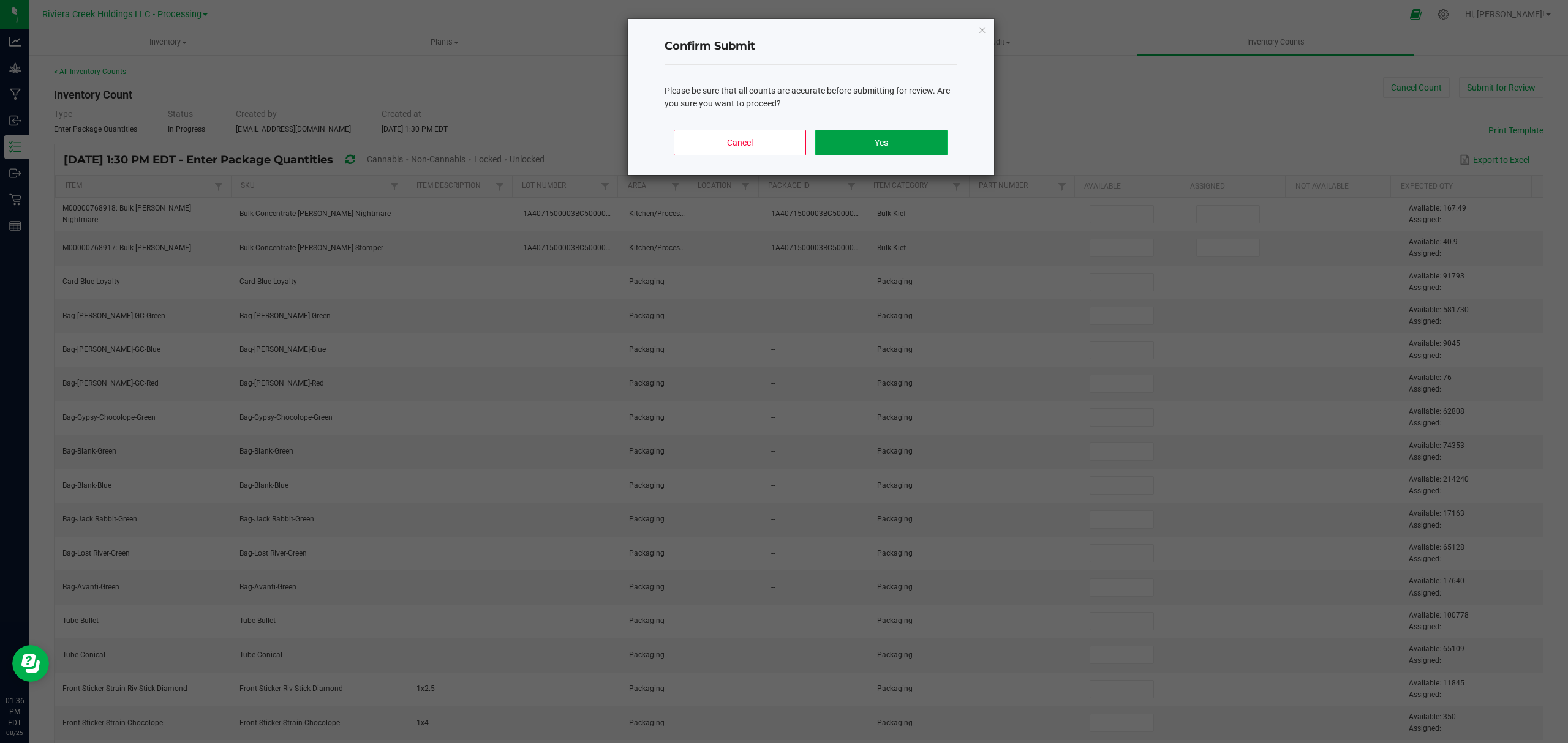
click at [885, 131] on button "Yes" at bounding box center [881, 142] width 132 height 26
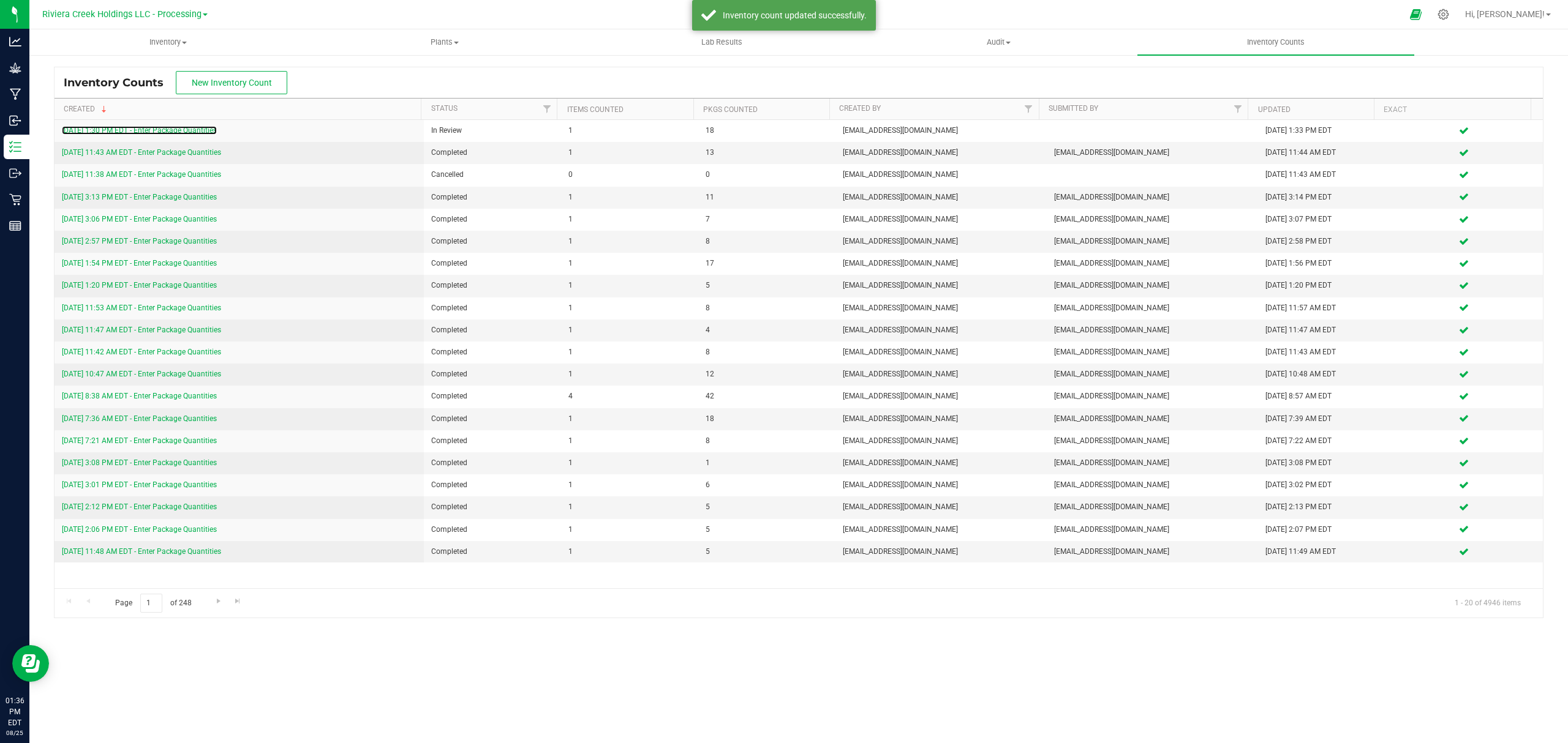
click at [199, 127] on link "[DATE] 1:30 PM EDT - Enter Package Quantities" at bounding box center [139, 130] width 155 height 9
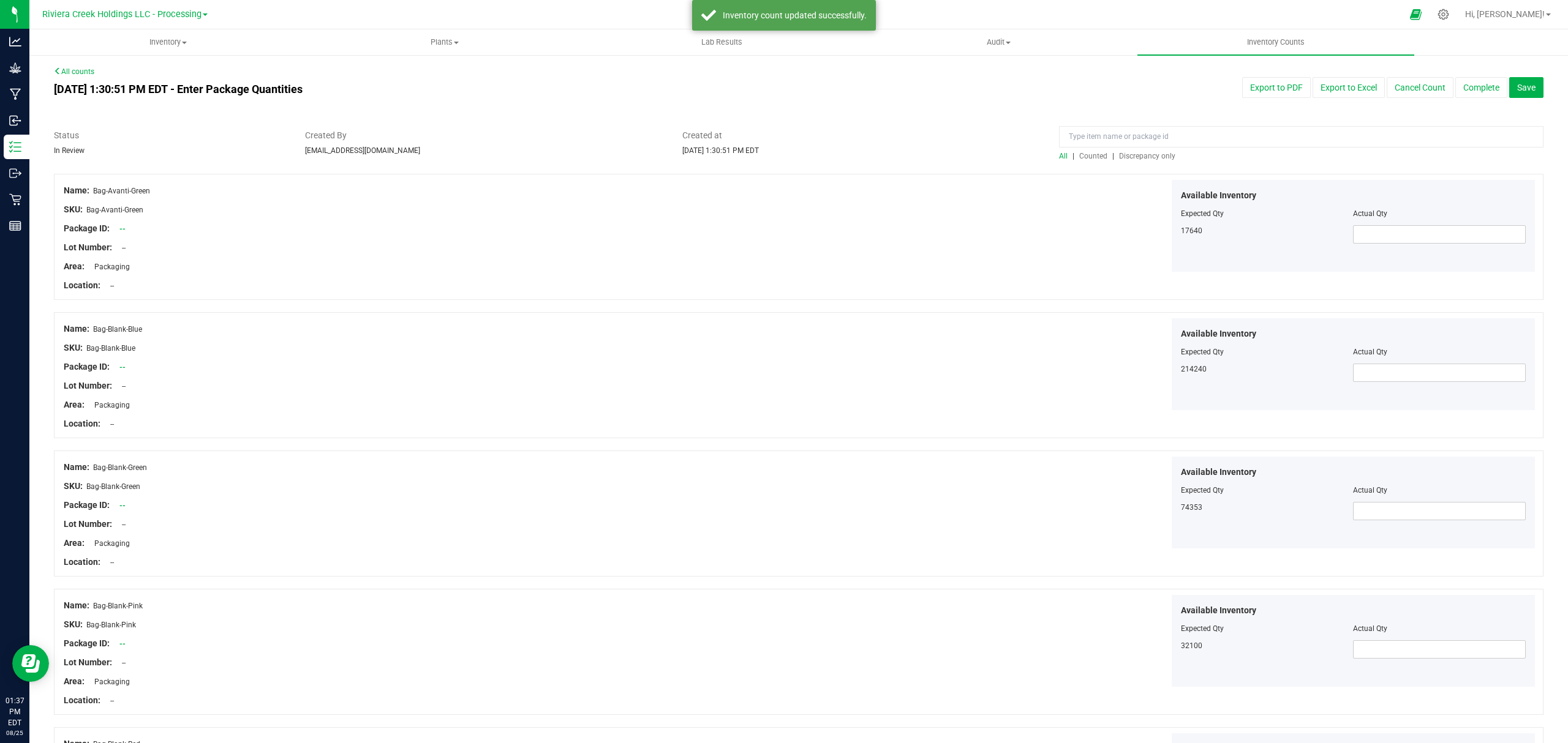
click at [1089, 155] on span "Counted" at bounding box center [1093, 155] width 28 height 9
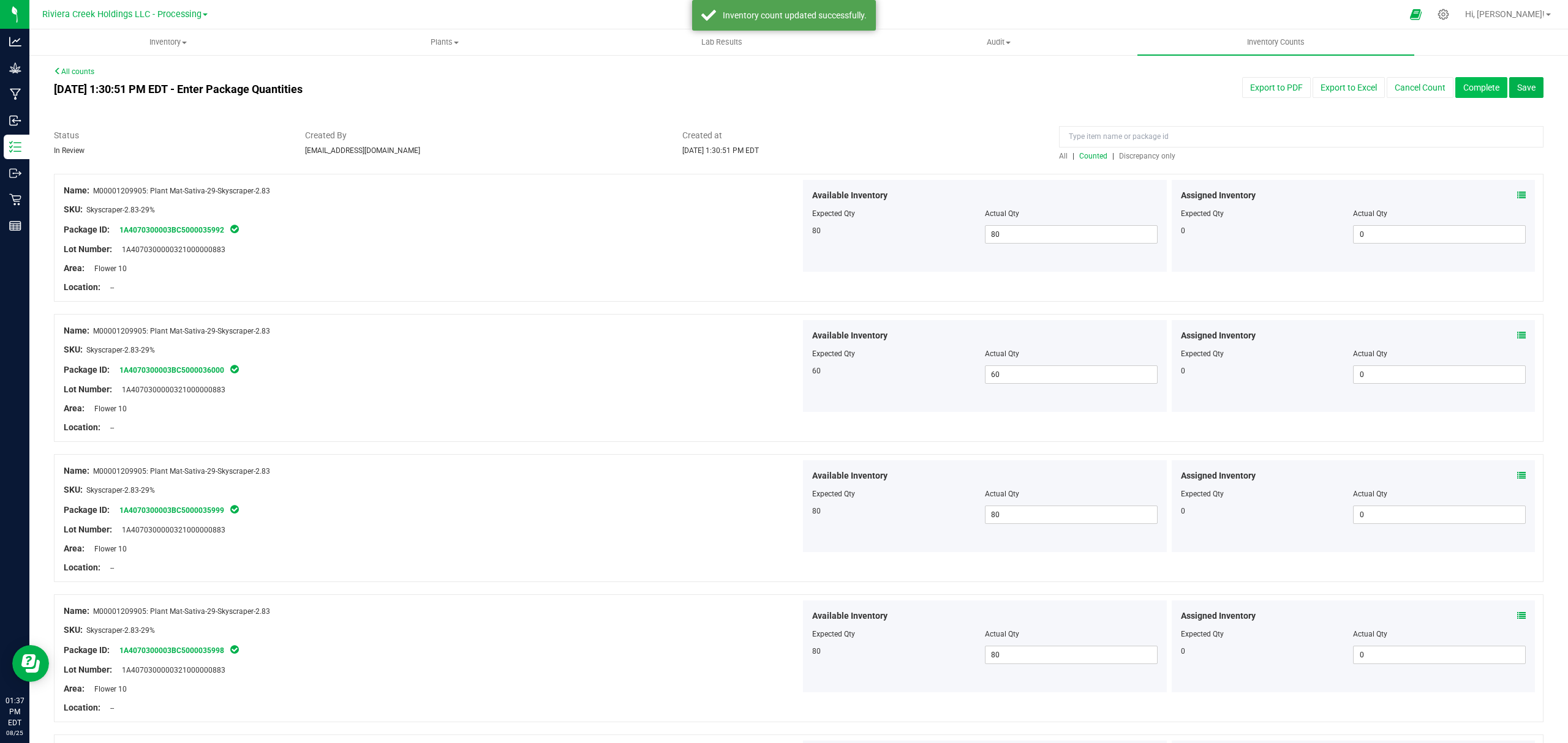
click at [1458, 81] on button "Complete" at bounding box center [1481, 87] width 52 height 21
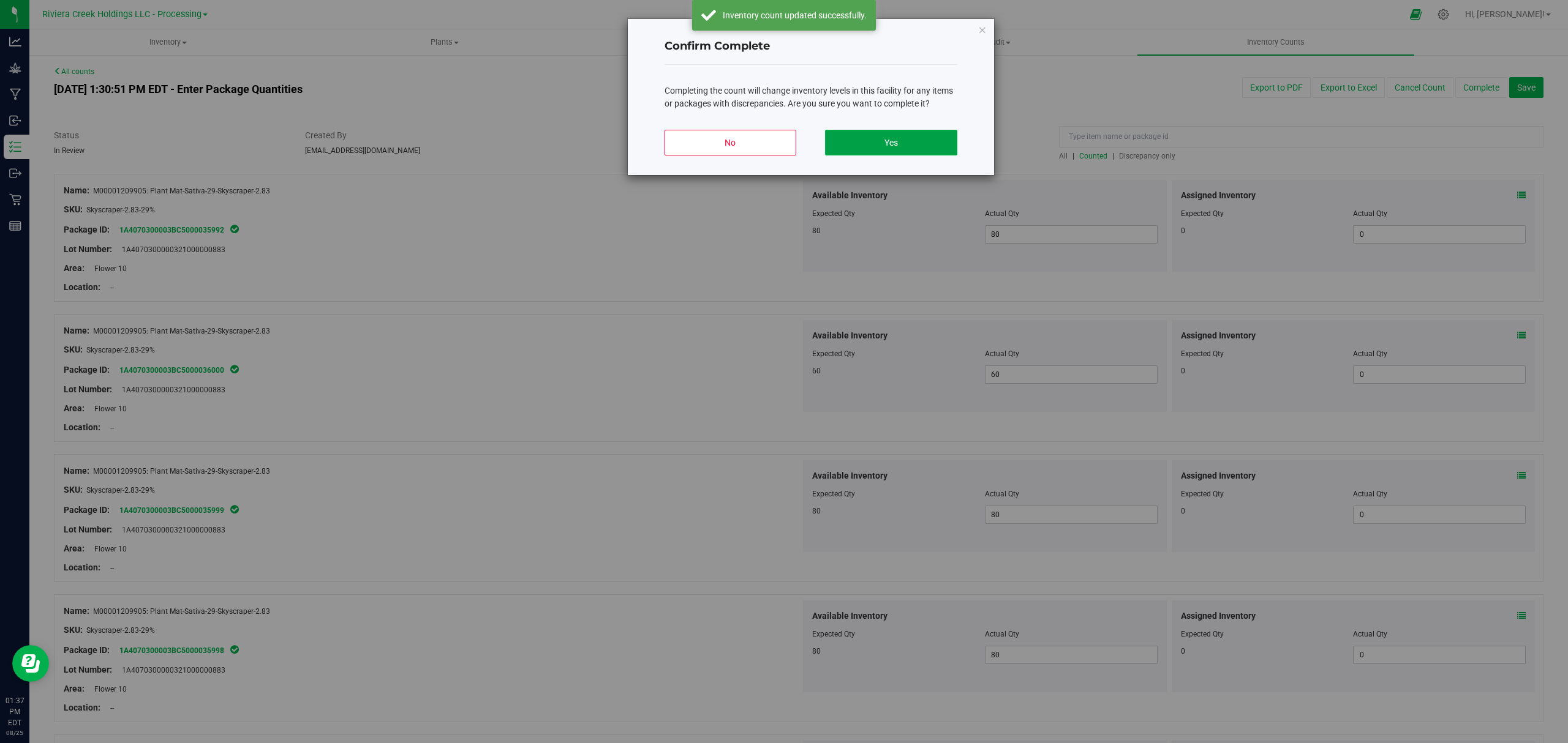
click at [875, 144] on button "Yes" at bounding box center [890, 142] width 132 height 26
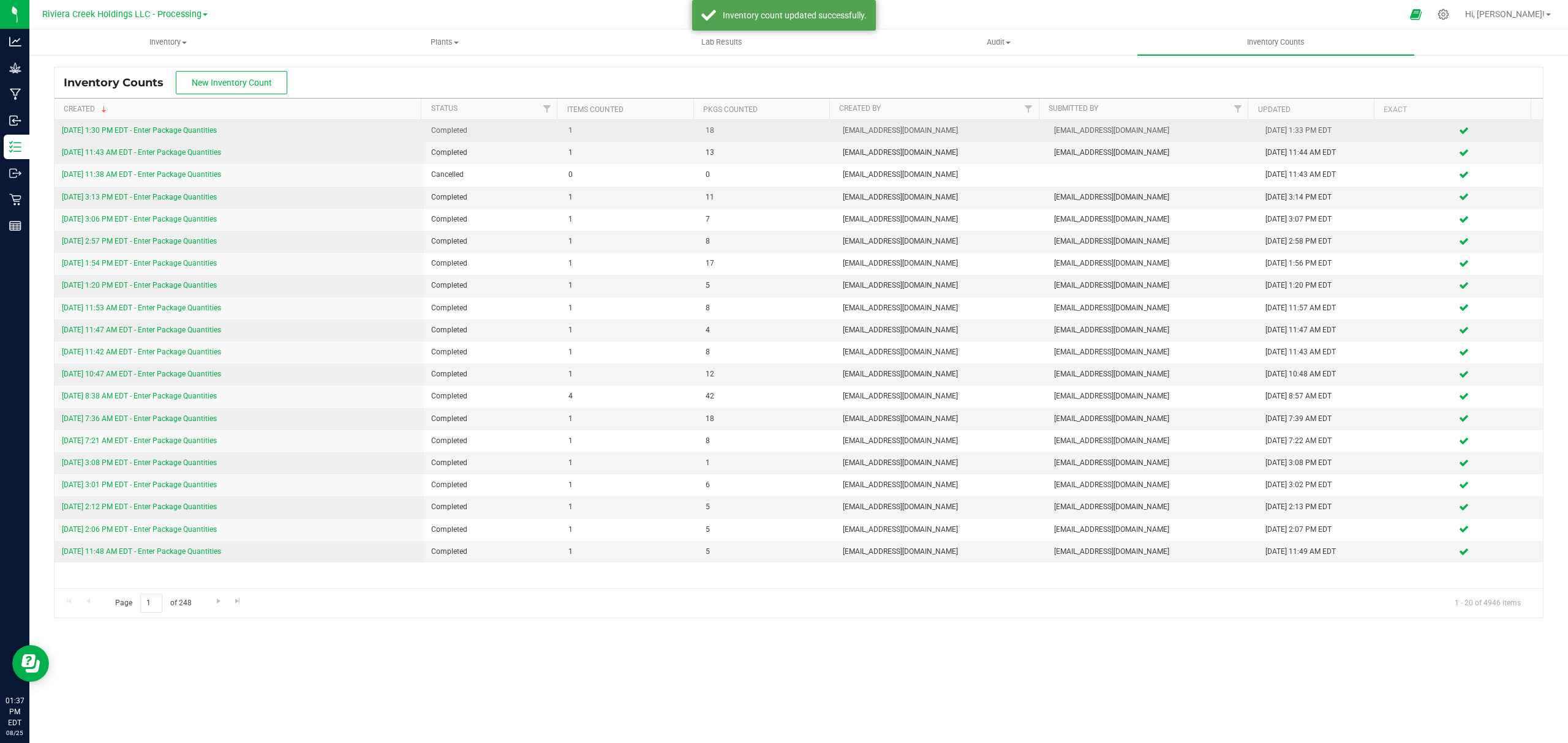
click at [177, 129] on link "[DATE] 1:30 PM EDT - Enter Package Quantities" at bounding box center [139, 130] width 155 height 9
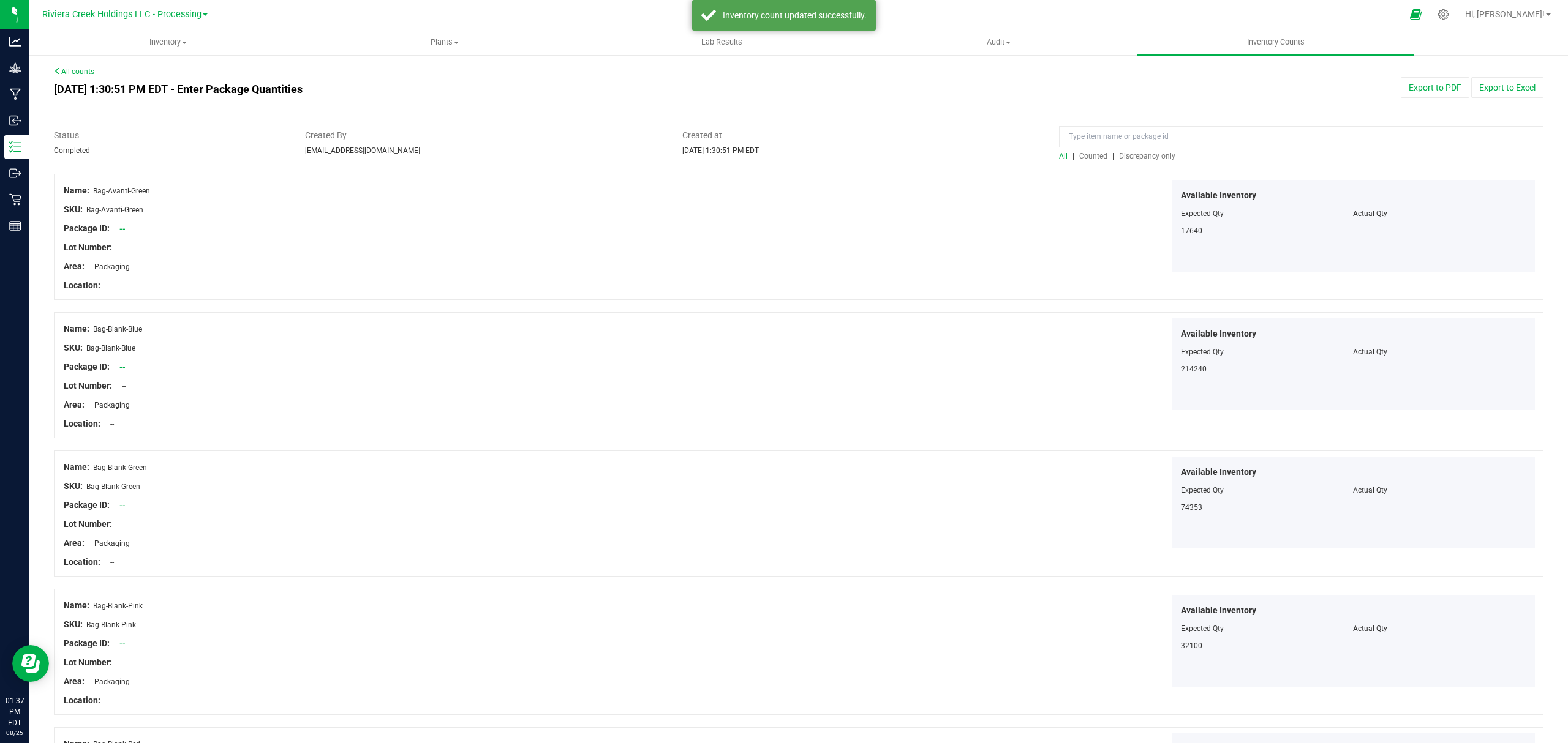
click at [1081, 157] on span "Counted" at bounding box center [1093, 155] width 28 height 9
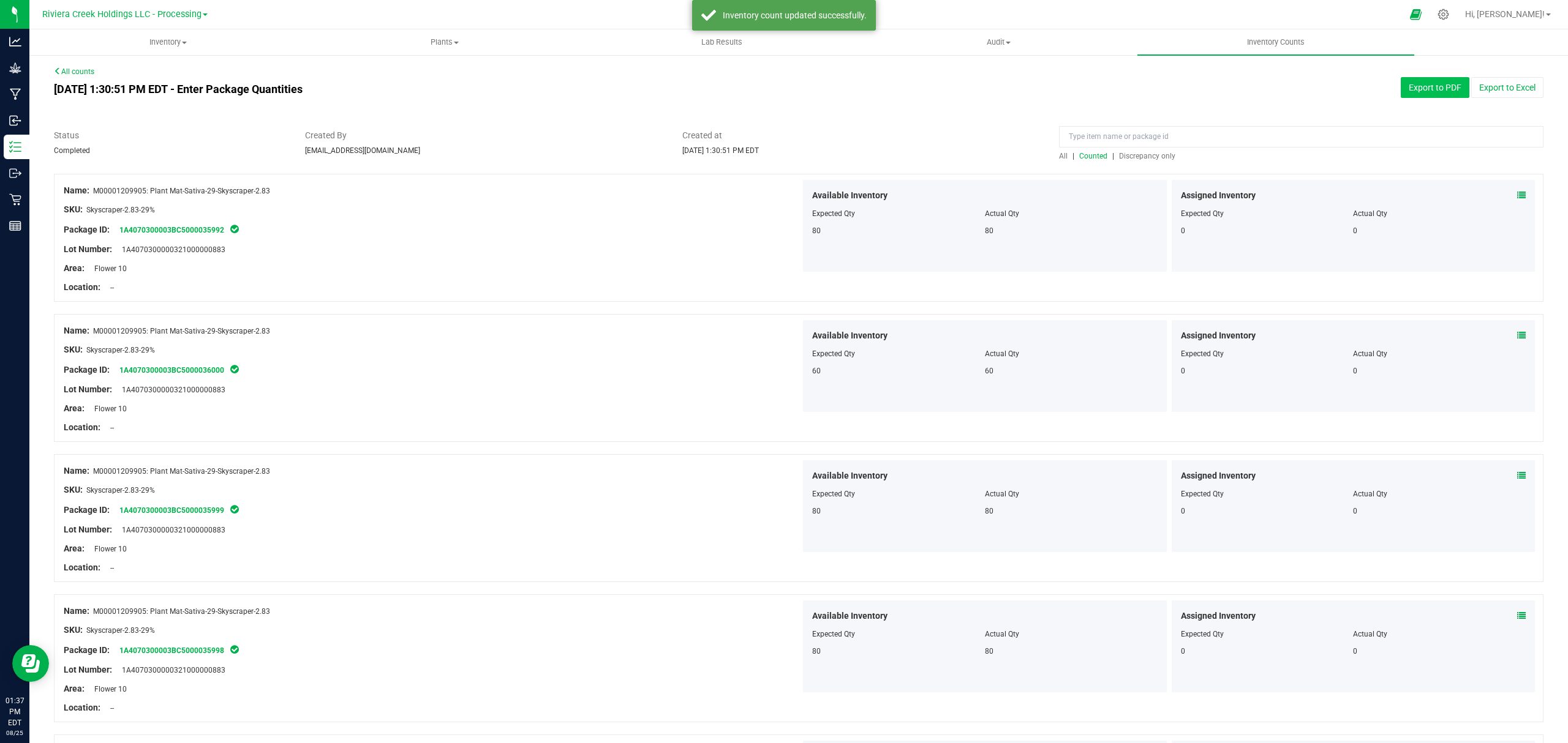
click at [1427, 89] on button "Export to PDF" at bounding box center [1435, 87] width 69 height 21
click at [155, 32] on uib-tab-heading "Inventory All packages All inventory Waste log Create inventory" at bounding box center [167, 41] width 276 height 24
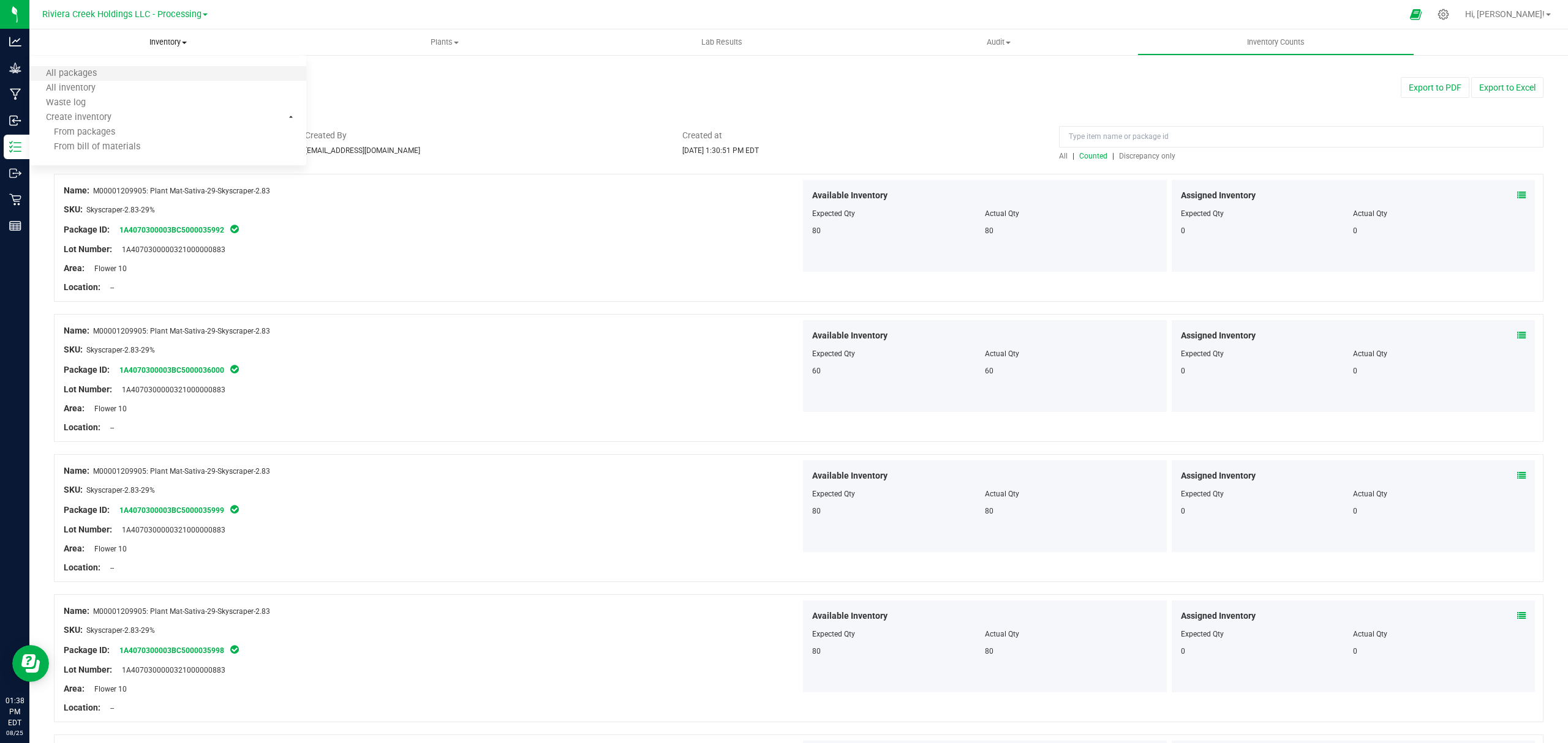
click at [129, 69] on li "All packages" at bounding box center [168, 73] width 276 height 15
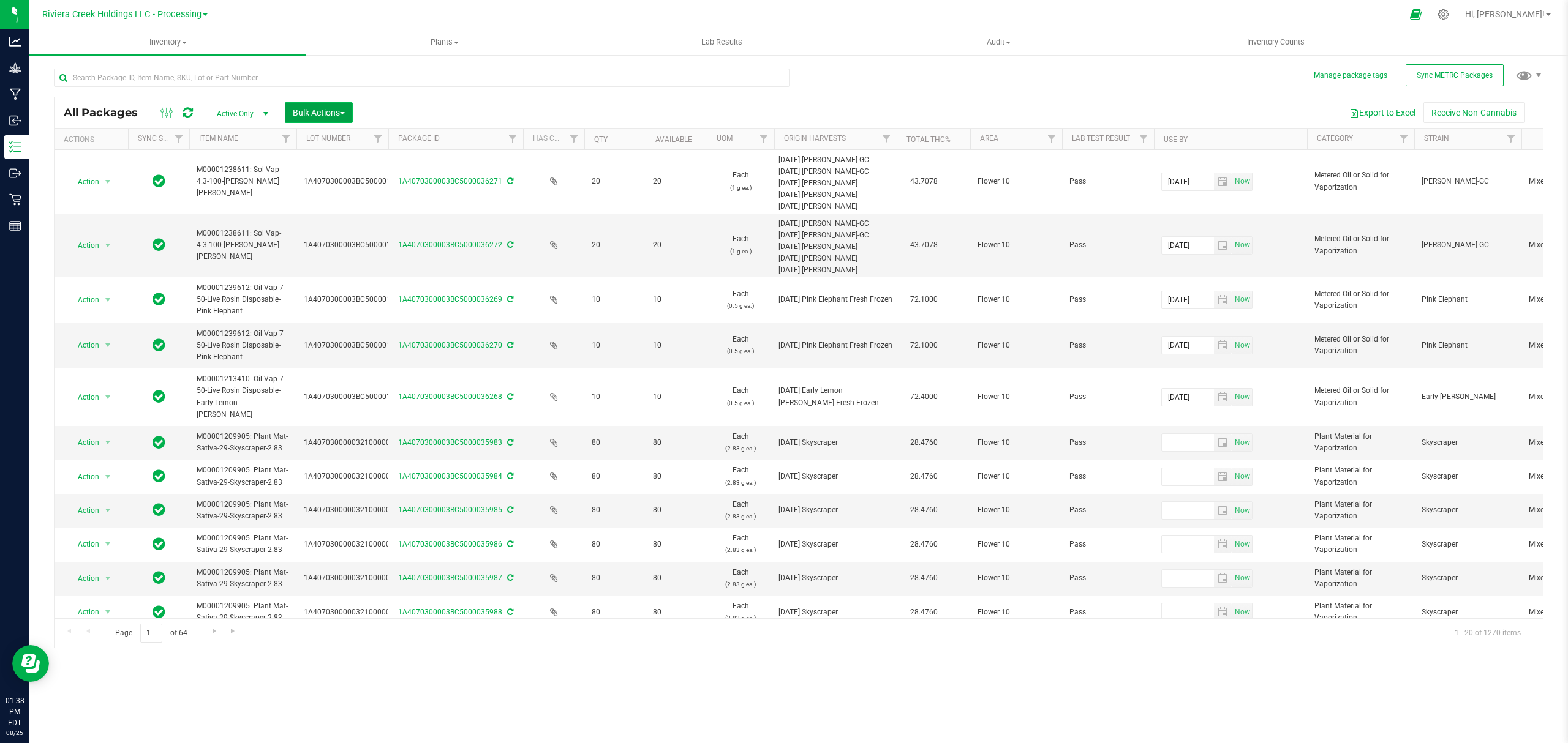
click at [321, 113] on span "Bulk Actions" at bounding box center [319, 112] width 52 height 10
click at [330, 230] on span "Lock/Unlock packages" at bounding box center [333, 230] width 84 height 10
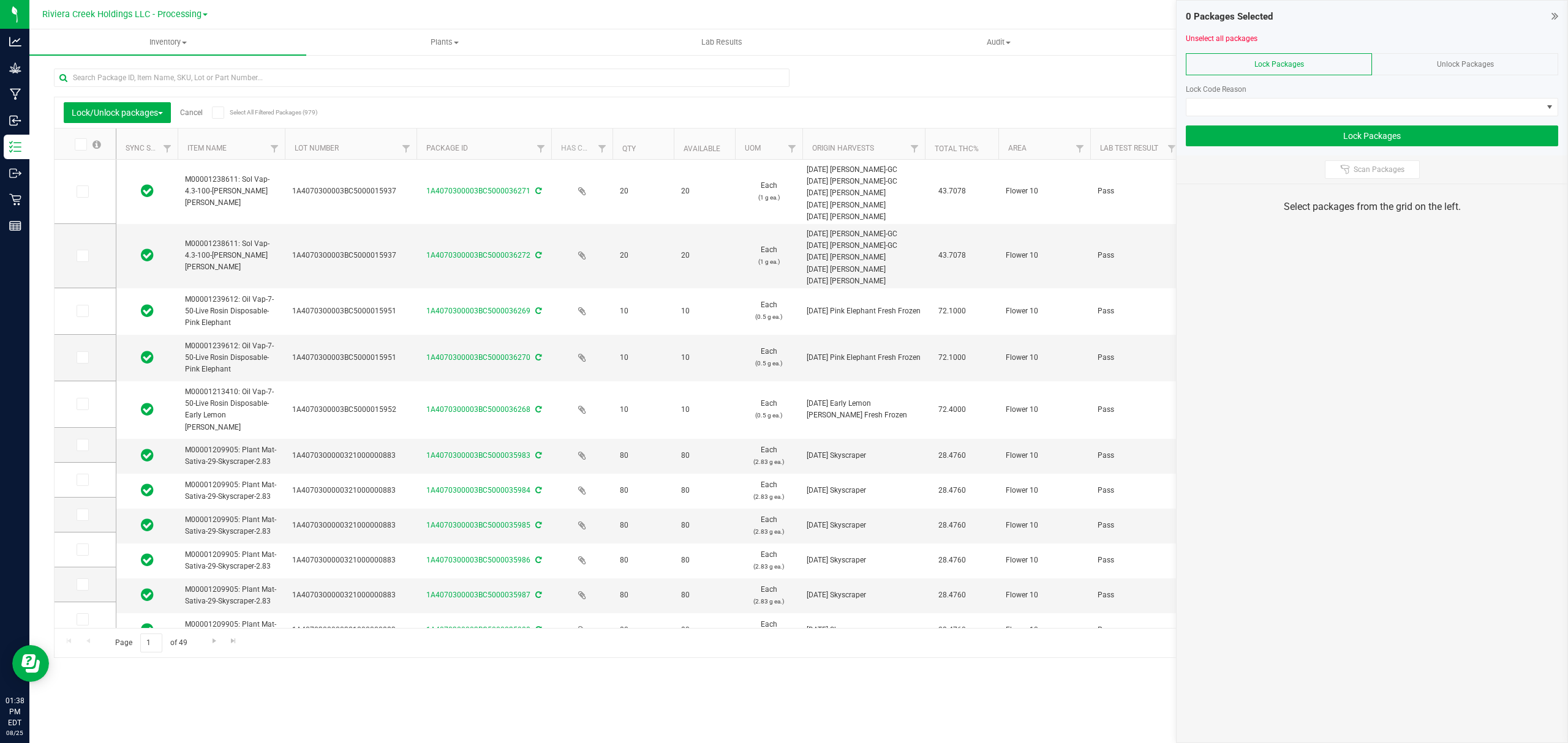
drag, startPoint x: 380, startPoint y: 149, endPoint x: 424, endPoint y: 149, distance: 44.0
click at [80, 144] on icon at bounding box center [80, 144] width 8 height 0
click at [0, 0] on input "checkbox" at bounding box center [0, 0] width 0 height 0
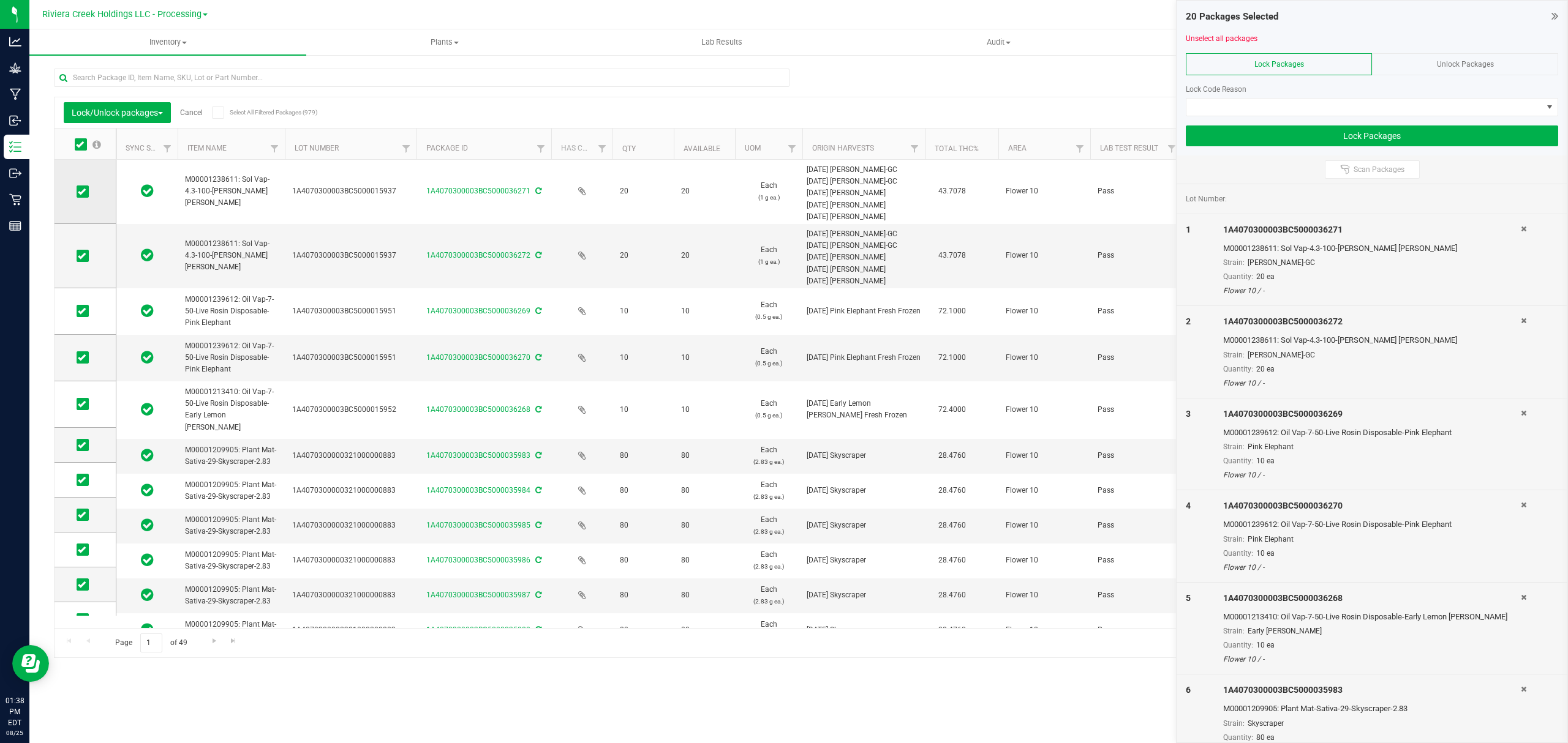
click at [82, 191] on icon at bounding box center [82, 191] width 8 height 0
click at [0, 0] on input "checkbox" at bounding box center [0, 0] width 0 height 0
click at [78, 256] on icon at bounding box center [82, 256] width 8 height 0
click at [0, 0] on input "checkbox" at bounding box center [0, 0] width 0 height 0
click at [84, 311] on icon at bounding box center [82, 311] width 8 height 0
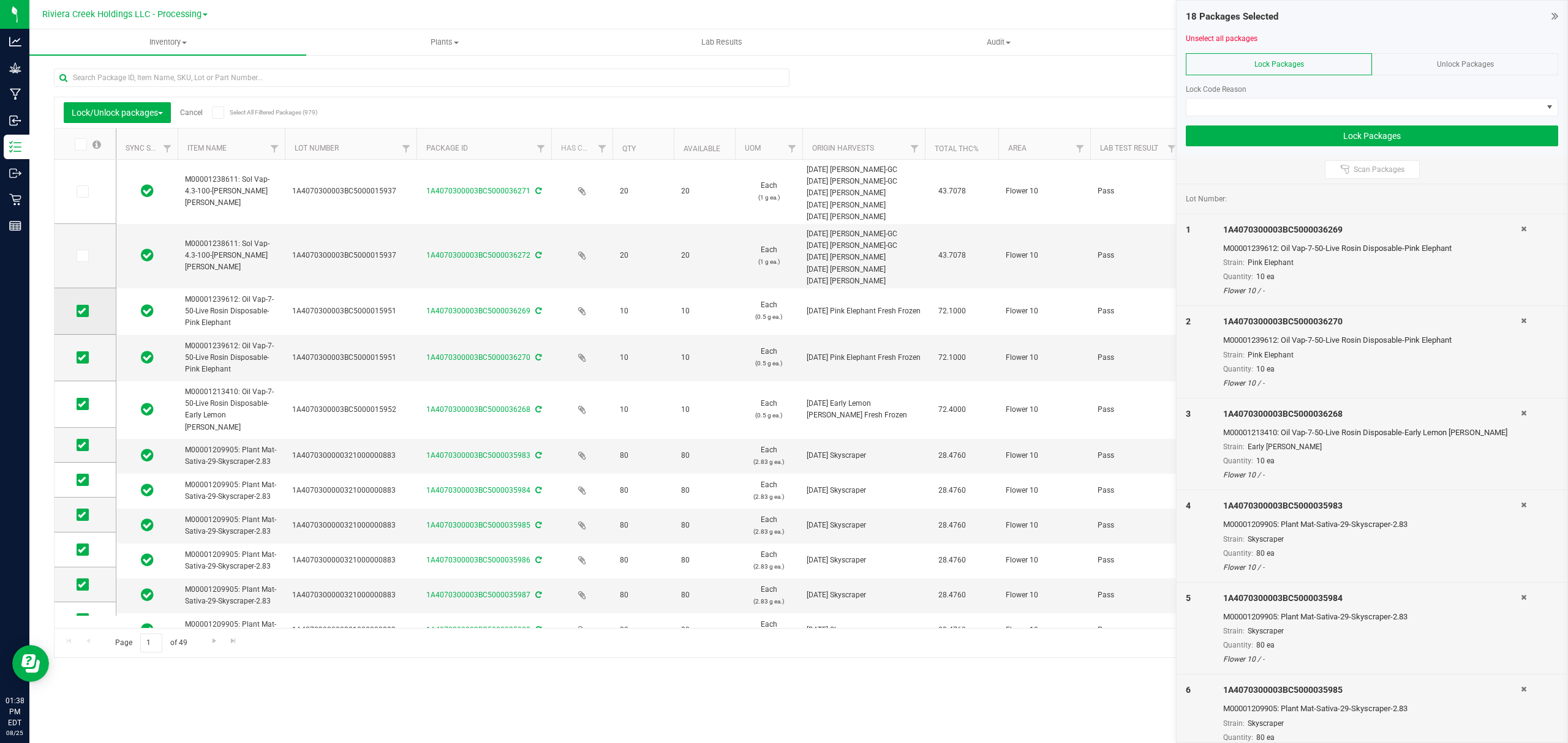
click at [0, 0] on input "checkbox" at bounding box center [0, 0] width 0 height 0
click at [77, 357] on span at bounding box center [83, 357] width 12 height 12
click at [0, 0] on input "checkbox" at bounding box center [0, 0] width 0 height 0
click at [84, 404] on icon at bounding box center [82, 404] width 8 height 0
click at [0, 0] on input "checkbox" at bounding box center [0, 0] width 0 height 0
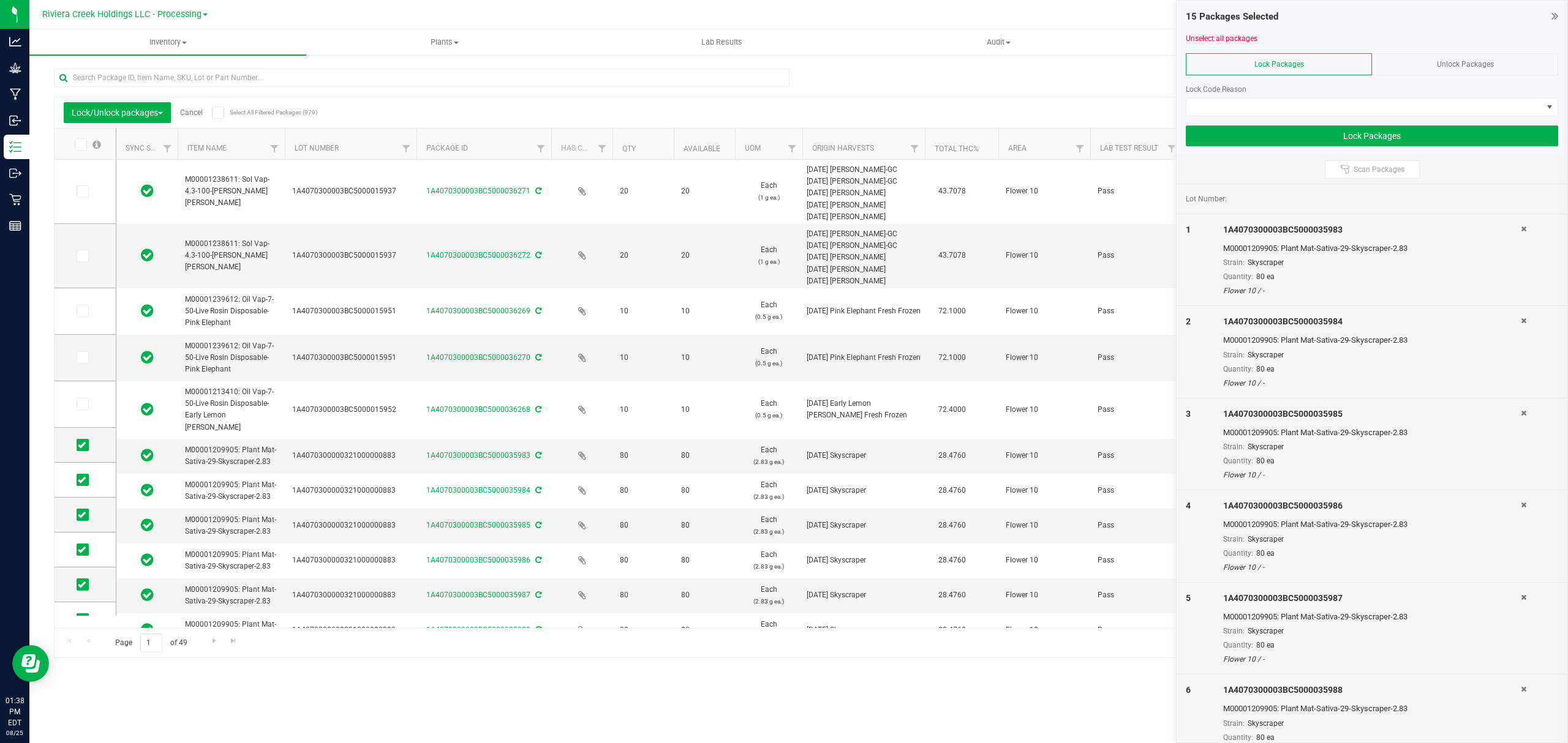
scroll to position [333, 0]
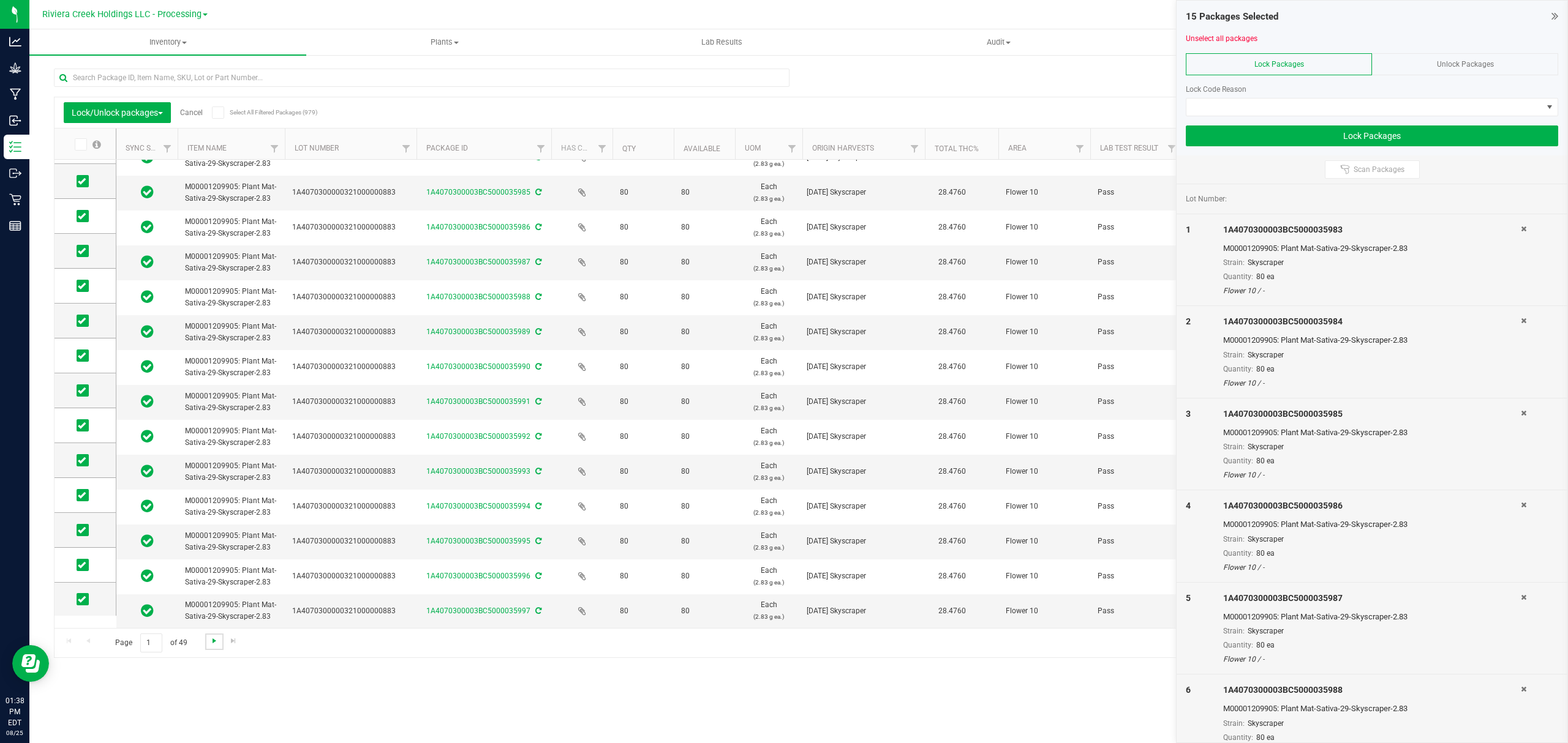
click at [213, 645] on span "Go to the next page" at bounding box center [214, 641] width 10 height 10
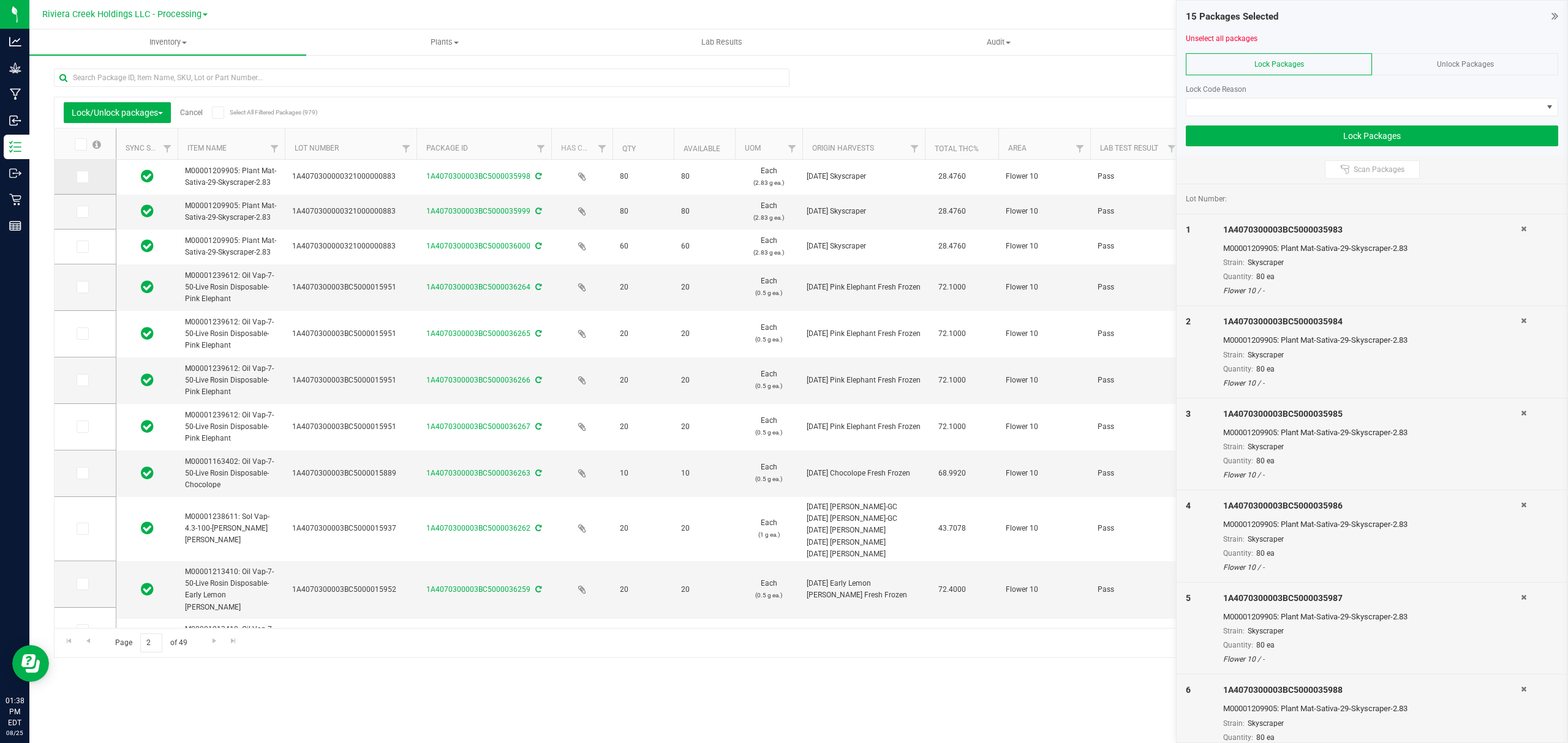
click at [73, 177] on td at bounding box center [85, 177] width 61 height 35
click at [84, 177] on icon at bounding box center [82, 177] width 8 height 0
click at [0, 0] on input "checkbox" at bounding box center [0, 0] width 0 height 0
click at [79, 212] on icon at bounding box center [82, 212] width 8 height 0
click at [0, 0] on input "checkbox" at bounding box center [0, 0] width 0 height 0
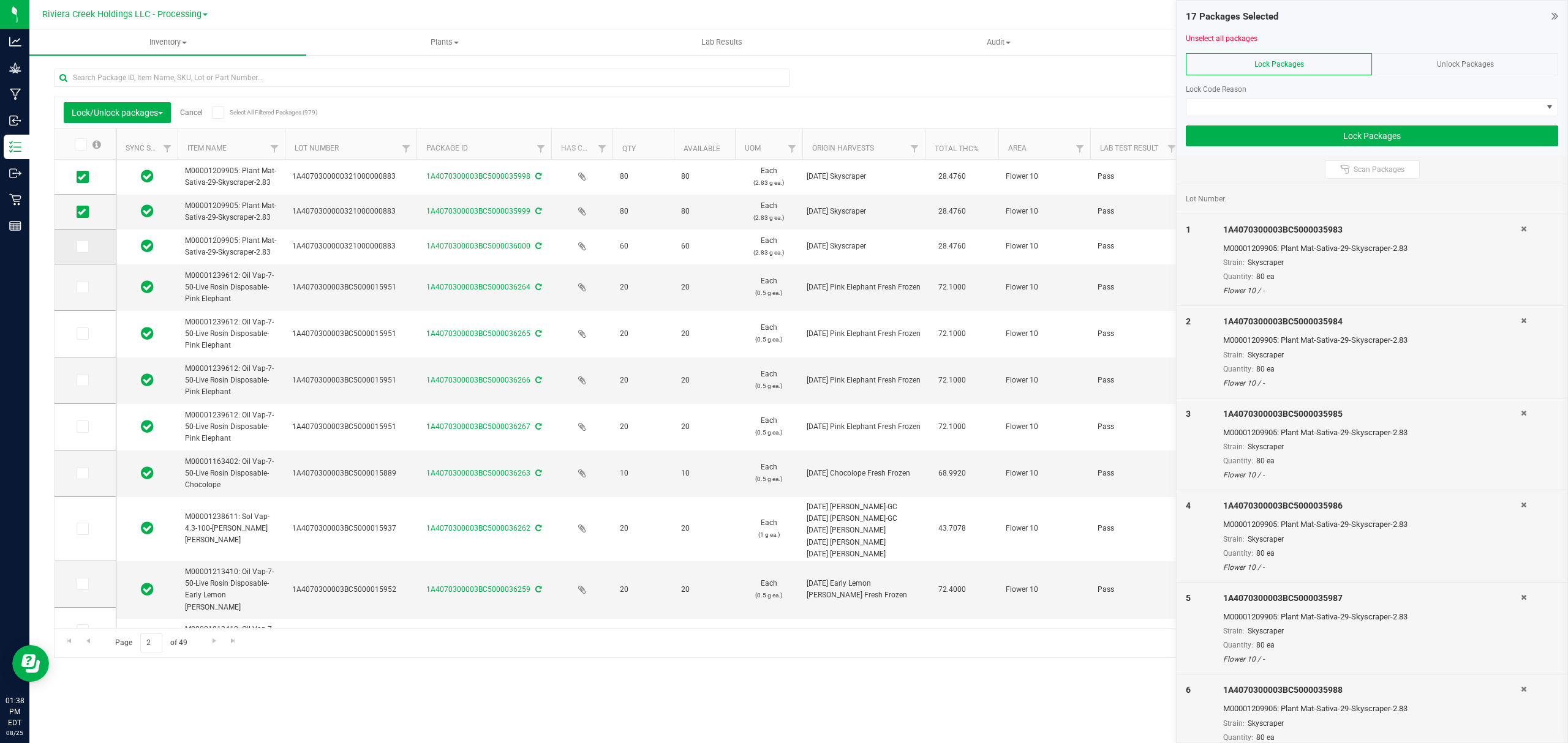
click at [79, 247] on icon at bounding box center [82, 247] width 8 height 0
click at [0, 0] on input "checkbox" at bounding box center [0, 0] width 0 height 0
click at [1253, 95] on div "Lock Code Reason" at bounding box center [1371, 95] width 372 height 41
click at [1256, 101] on span at bounding box center [1364, 107] width 356 height 17
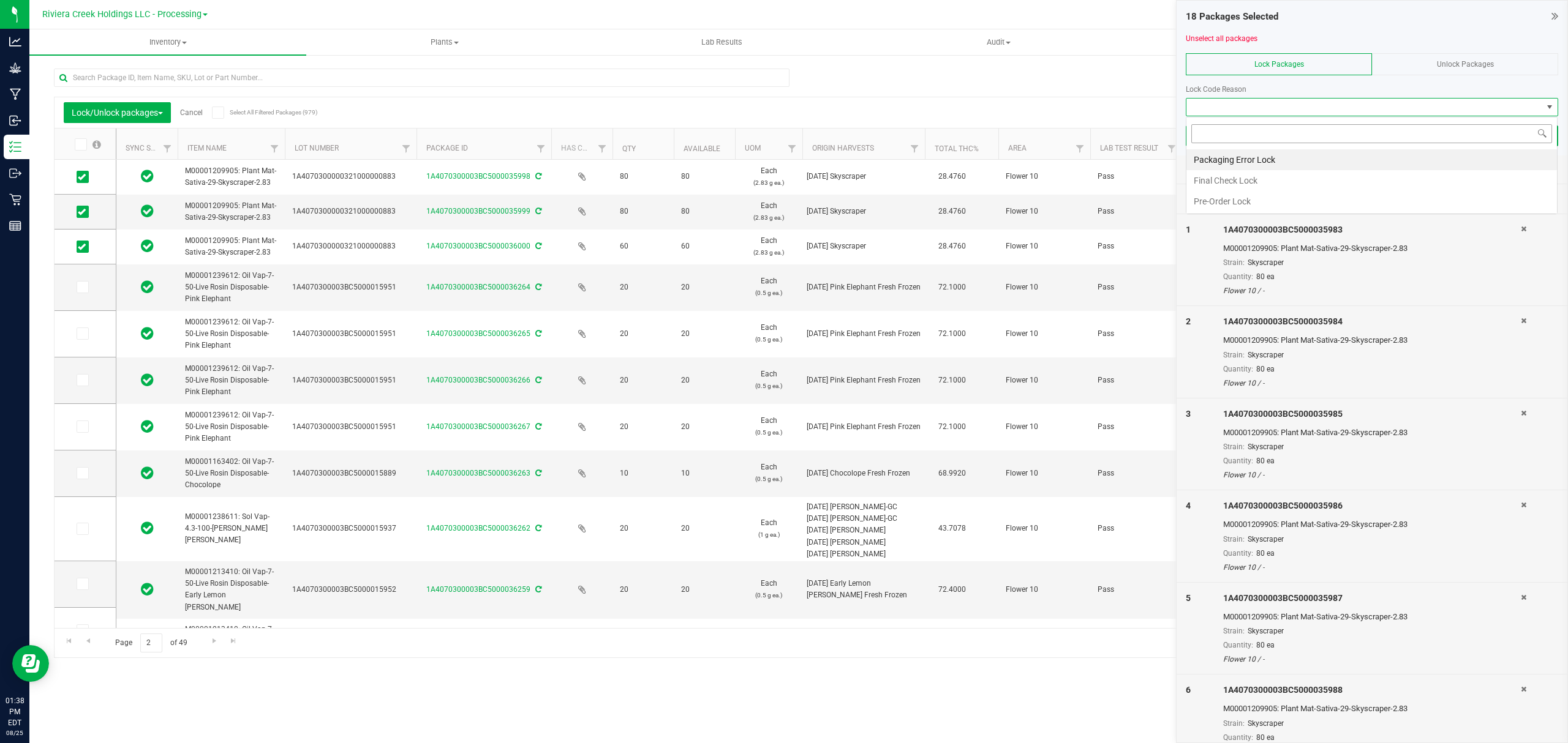
scroll to position [19, 371]
click at [1238, 183] on li "Final Check Lock" at bounding box center [1371, 180] width 370 height 21
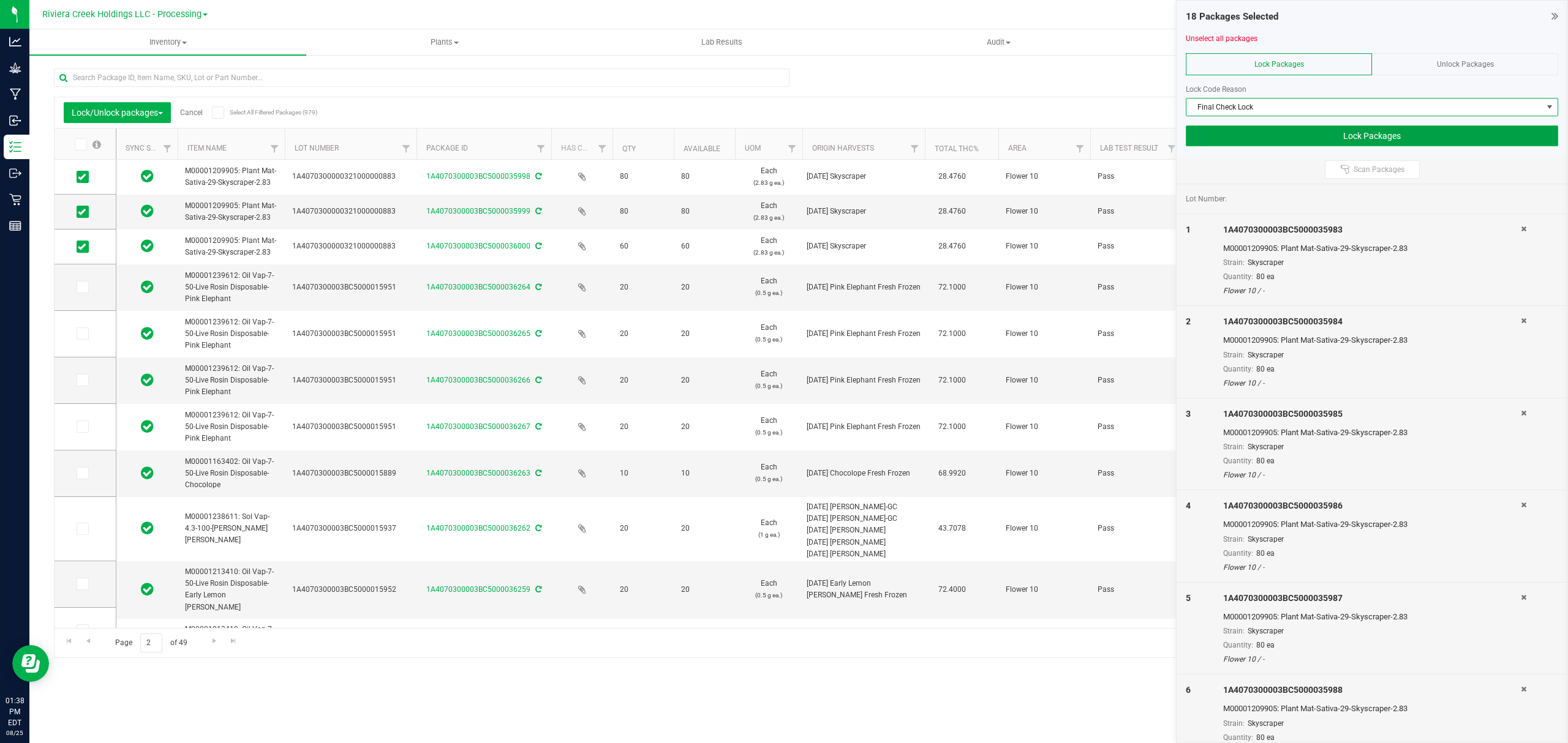
click at [1242, 133] on button "Lock Packages" at bounding box center [1371, 136] width 372 height 21
